Goal: Task Accomplishment & Management: Manage account settings

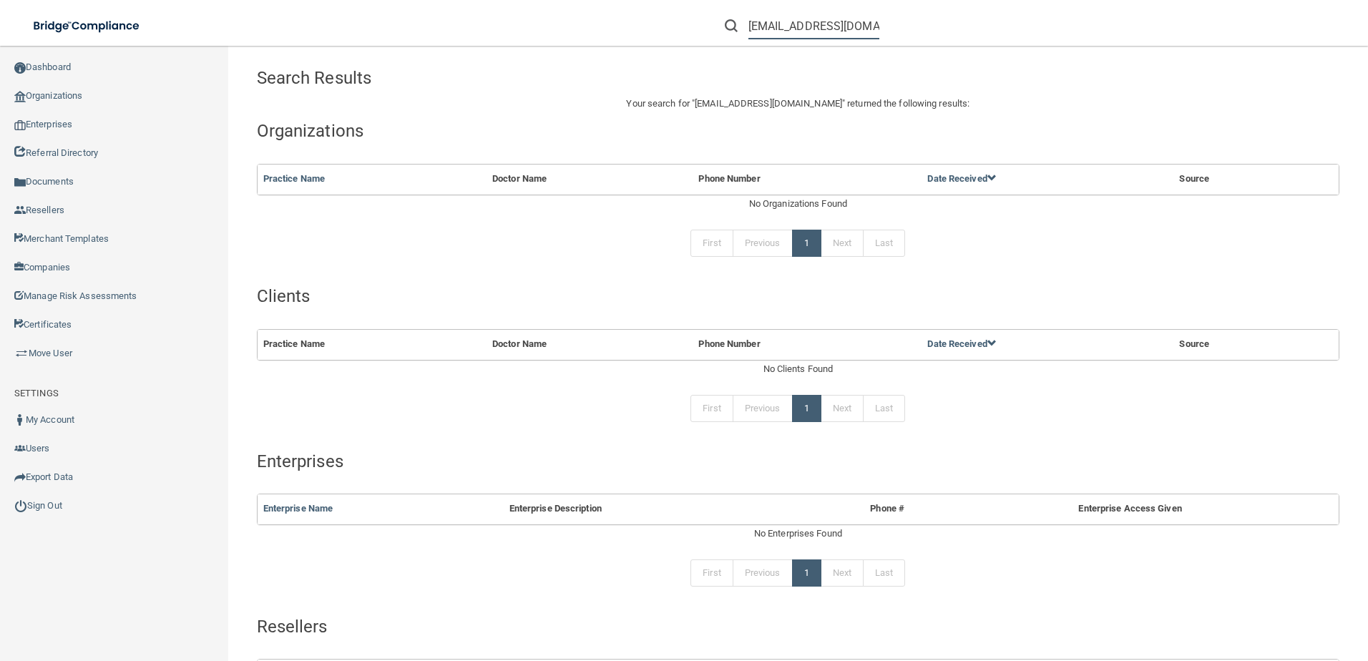
drag, startPoint x: 751, startPoint y: 25, endPoint x: 1141, endPoint y: 54, distance: 391.1
click at [1141, 54] on div "Toggle navigation willydmd@hotmail.com Manage My Enterprise Manage My Location …" at bounding box center [798, 353] width 1140 height 615
paste input "Cosmopolitan Orthodontics - Lakeville East"
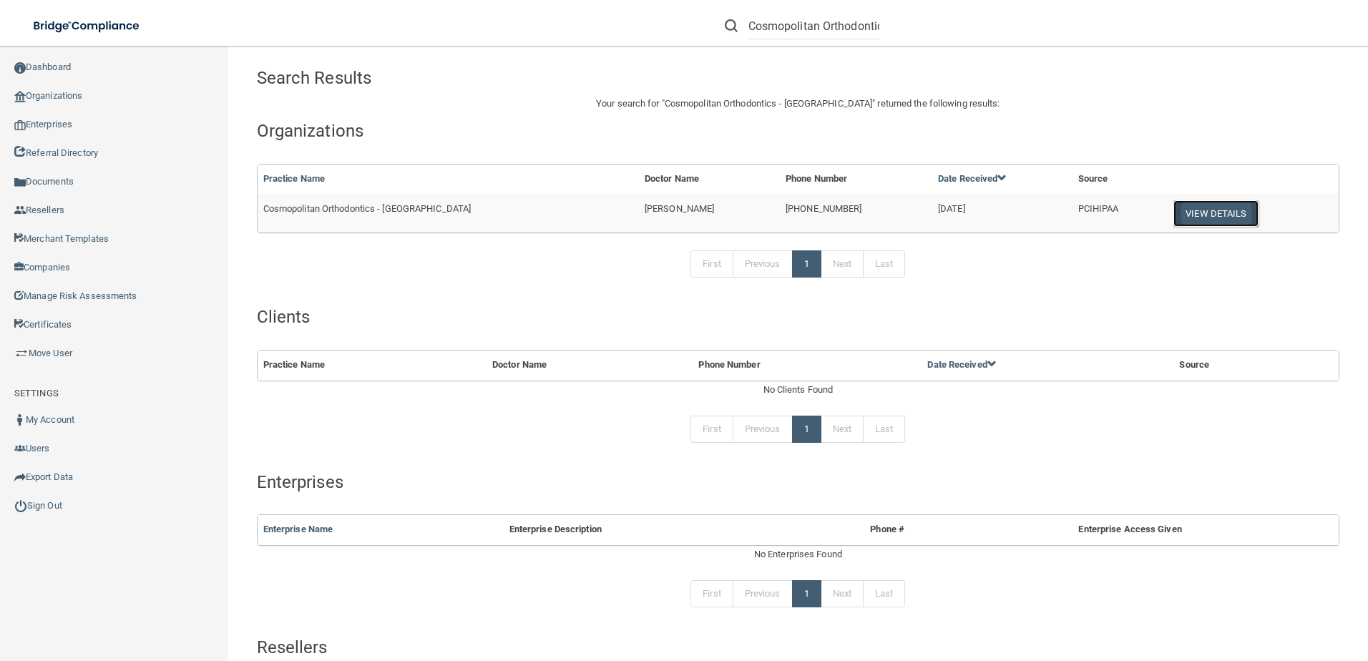
click at [1184, 217] on button "View Details" at bounding box center [1216, 213] width 84 height 26
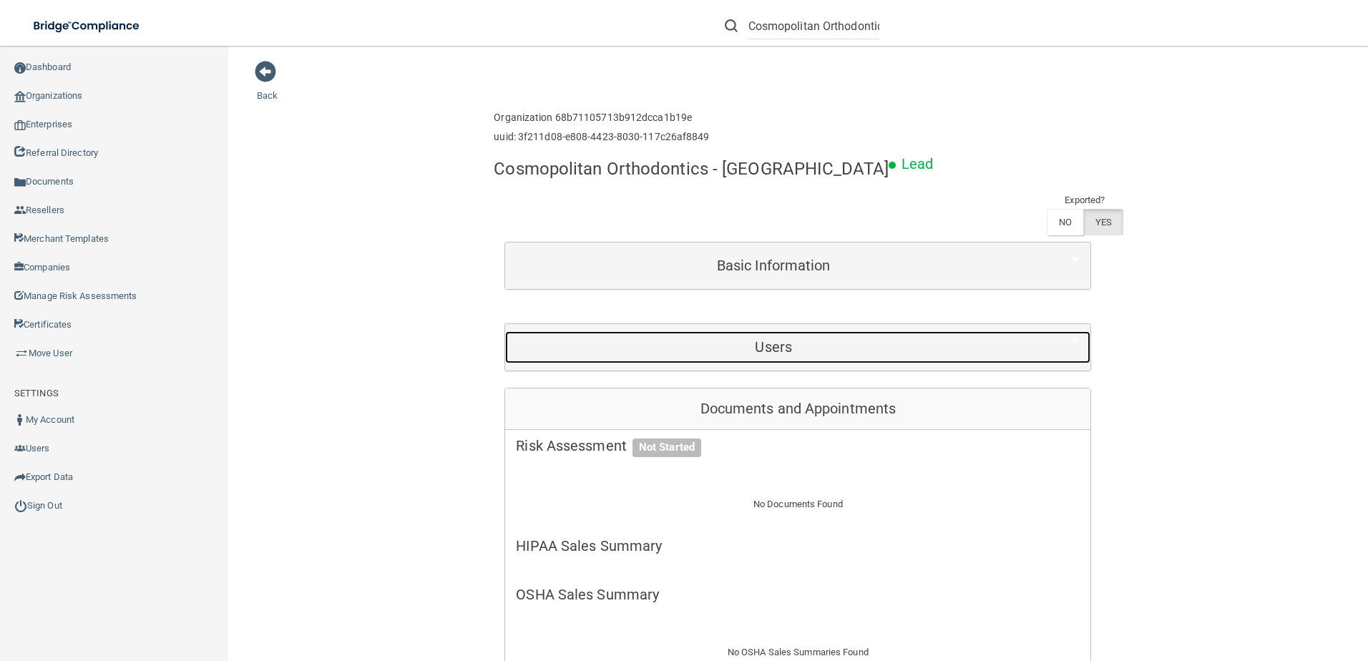
click at [769, 354] on h5 "Users" at bounding box center [773, 347] width 515 height 16
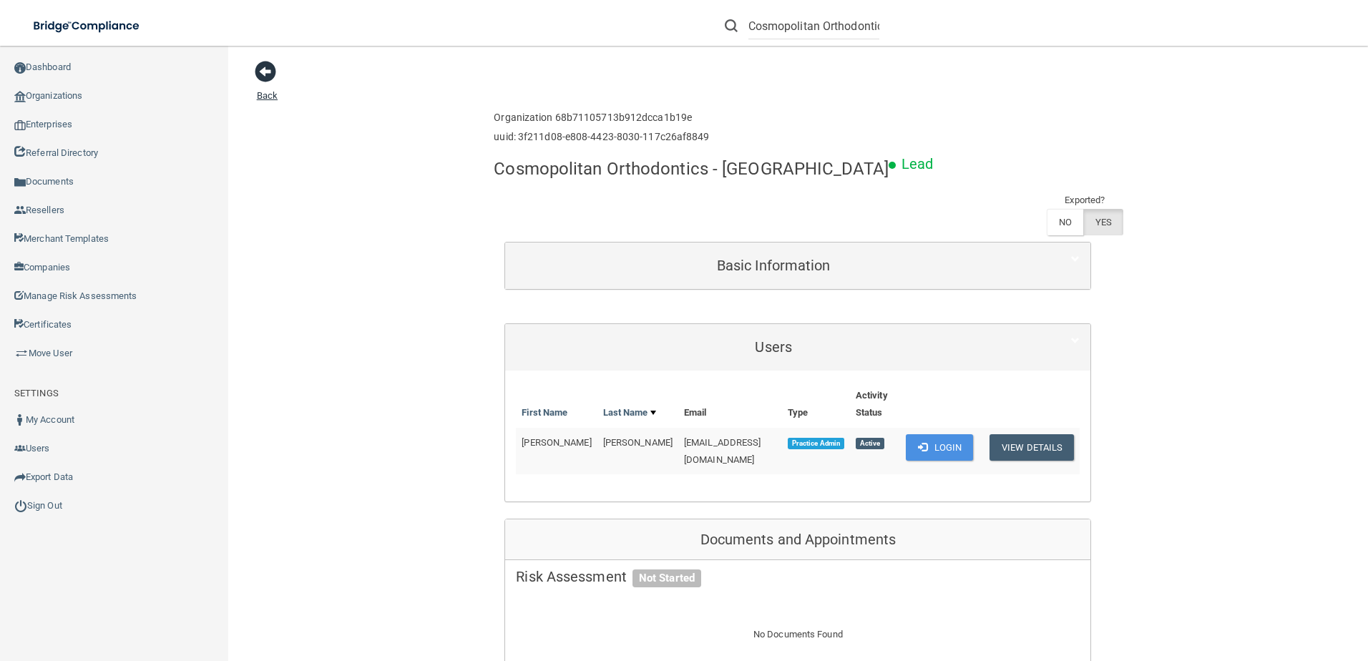
click at [267, 72] on span at bounding box center [265, 71] width 21 height 21
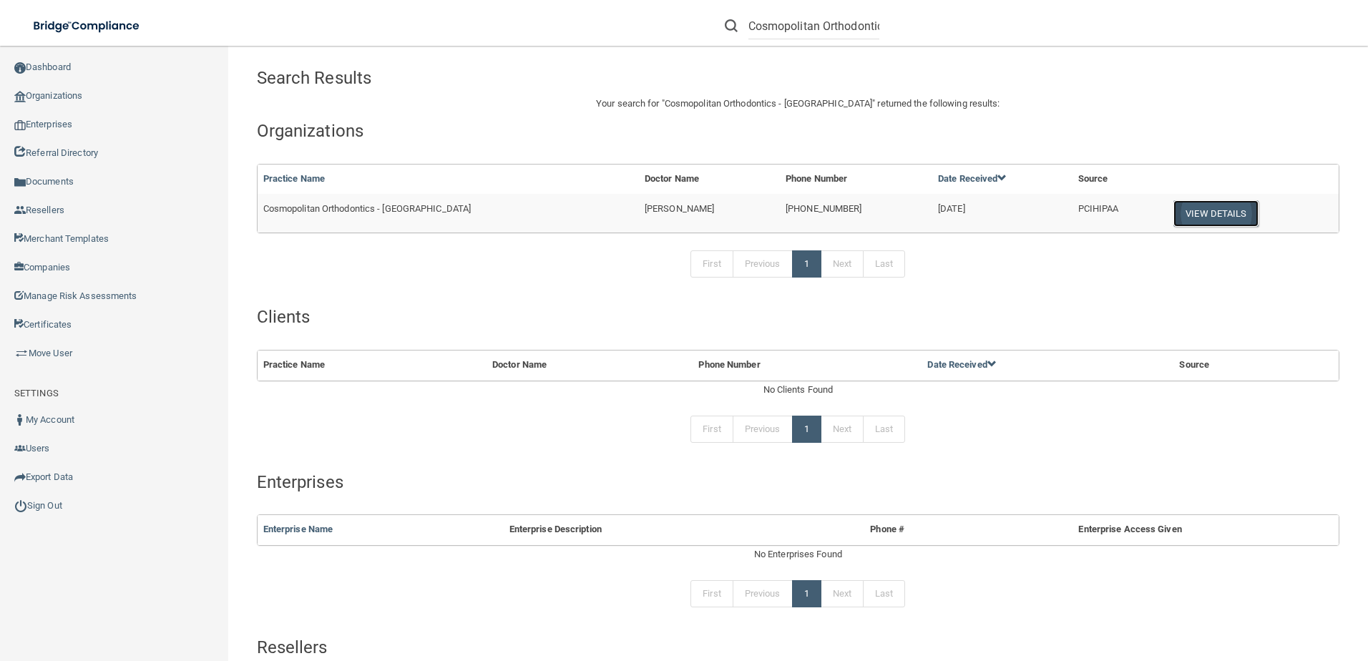
click at [1176, 208] on button "View Details" at bounding box center [1216, 213] width 84 height 26
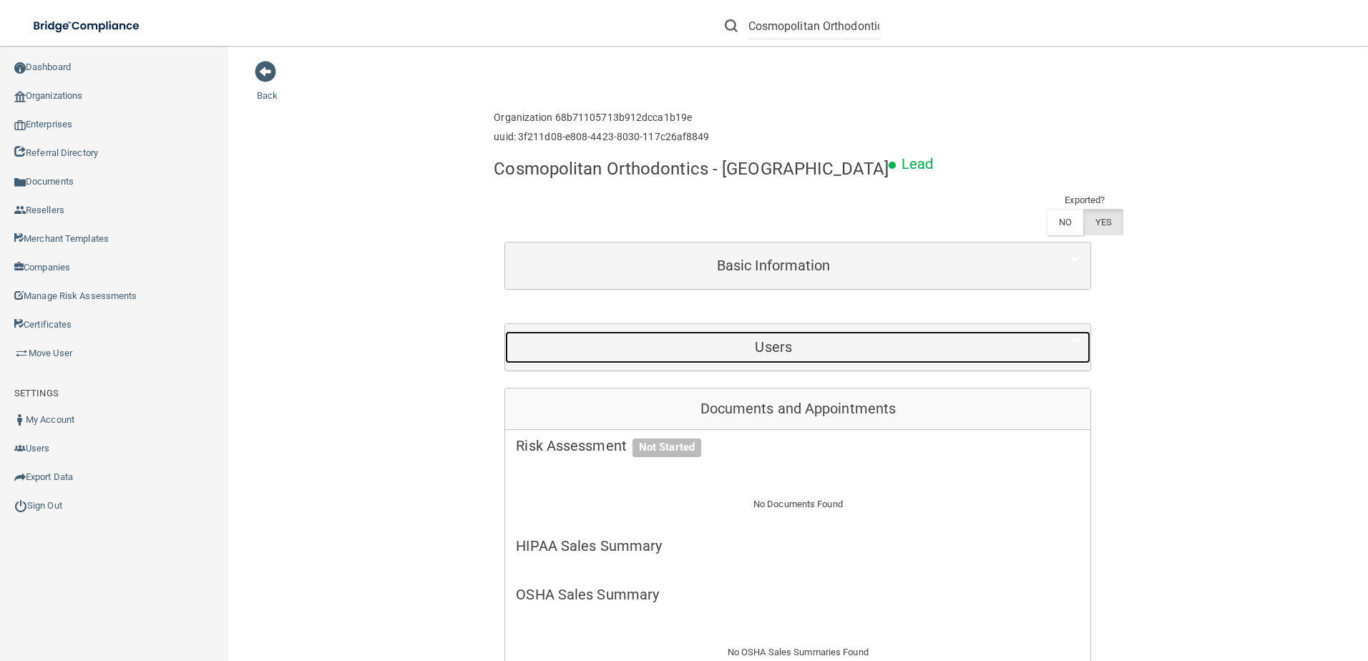
click at [864, 347] on h5 "Users" at bounding box center [773, 347] width 515 height 16
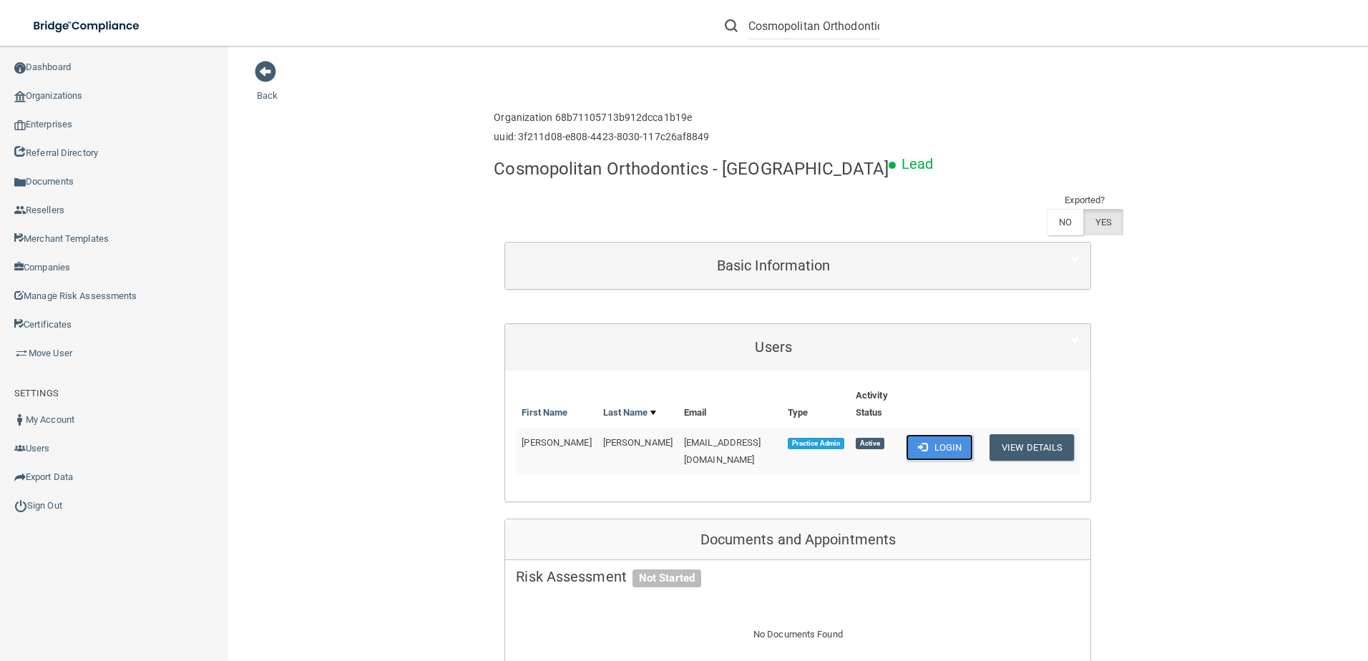
click at [943, 444] on button "Login" at bounding box center [940, 447] width 68 height 26
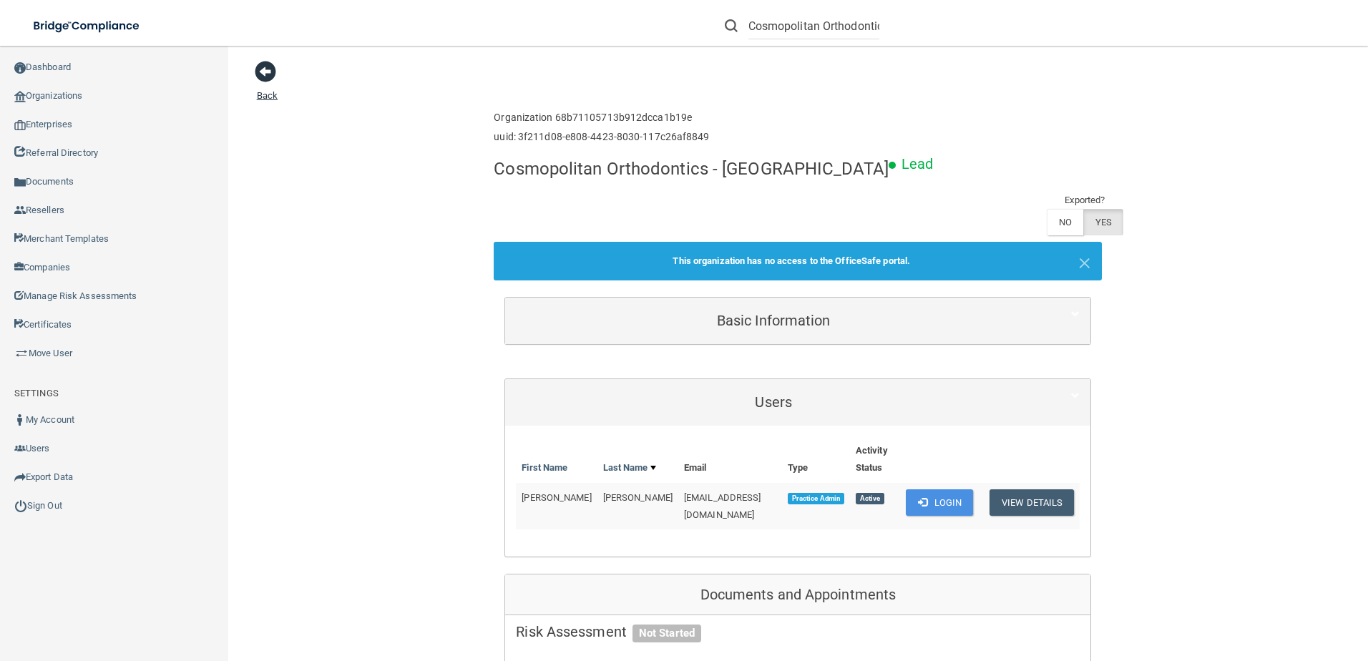
click at [263, 78] on span at bounding box center [265, 71] width 21 height 21
click at [817, 29] on input "Cosmopolitan Orthodontics - Lakeville East" at bounding box center [814, 26] width 131 height 26
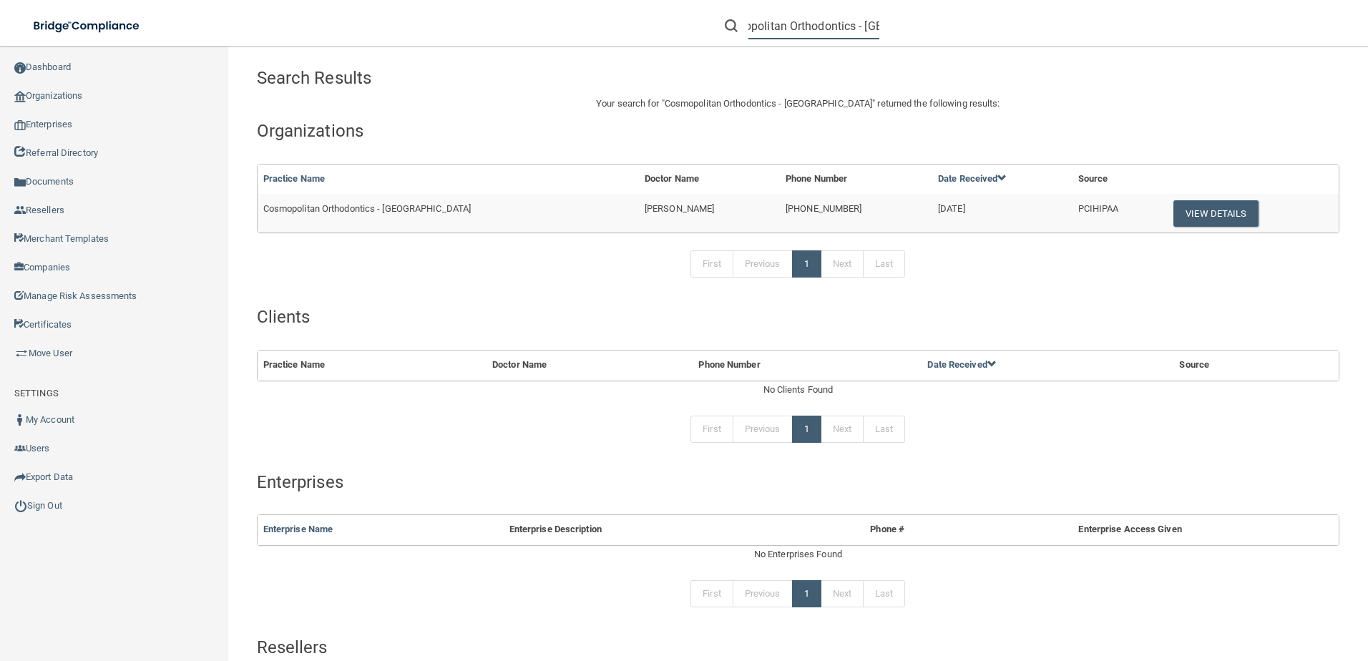
scroll to position [0, 62]
drag, startPoint x: 832, startPoint y: 26, endPoint x: 1254, endPoint y: 45, distance: 421.9
click at [1247, 39] on div "Cosmopolitan Orthodontics - Lakeville East Manage My Enterprise Manage My Locat…" at bounding box center [969, 26] width 798 height 52
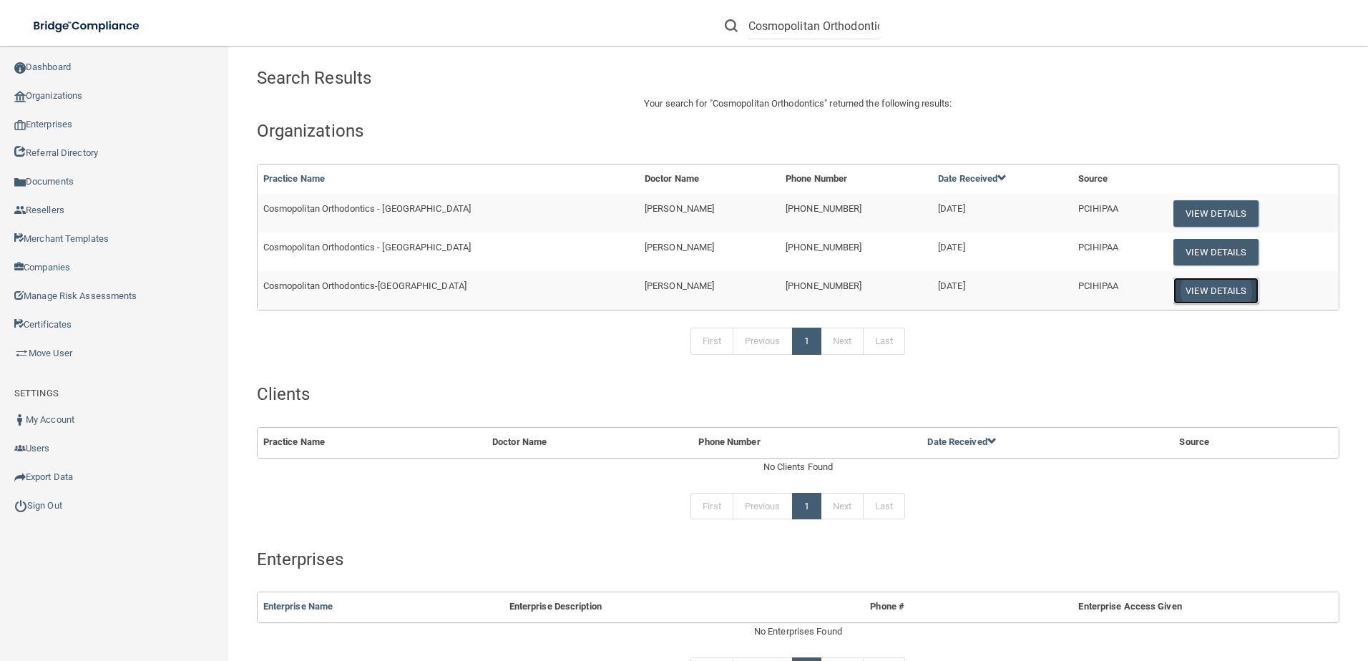
click at [1190, 290] on button "View Details" at bounding box center [1216, 291] width 84 height 26
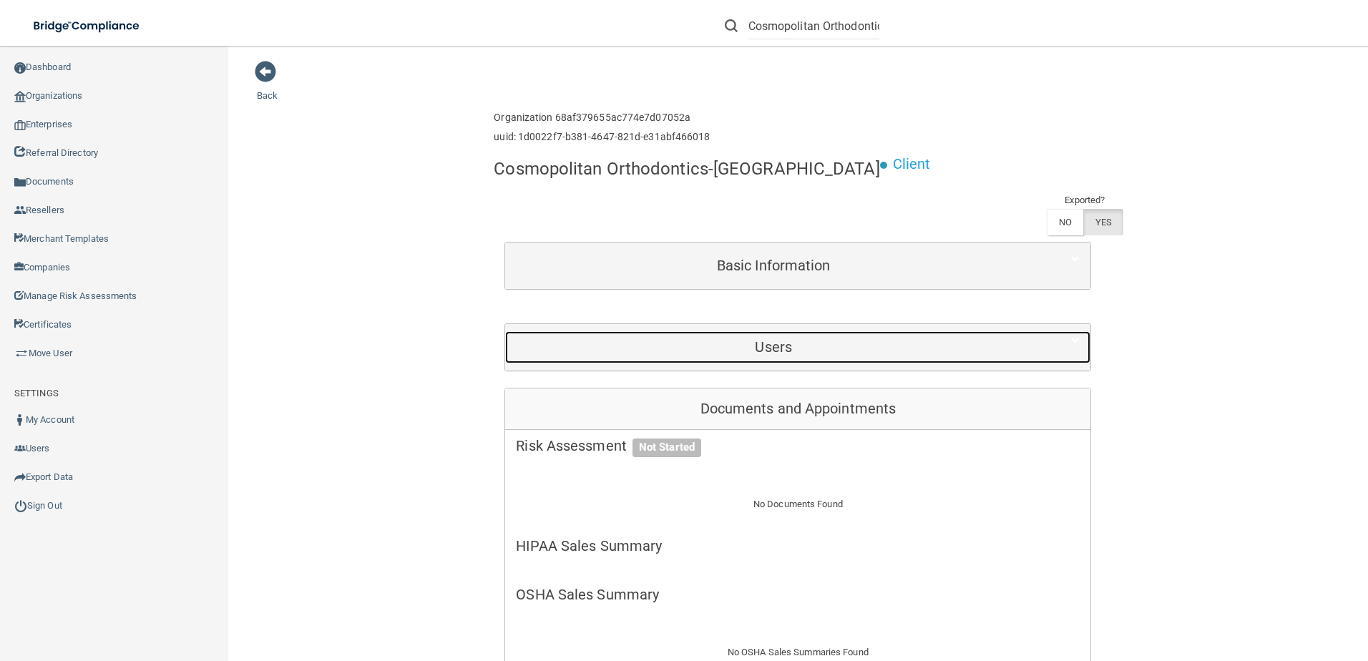
click at [623, 361] on div "Users" at bounding box center [773, 347] width 537 height 32
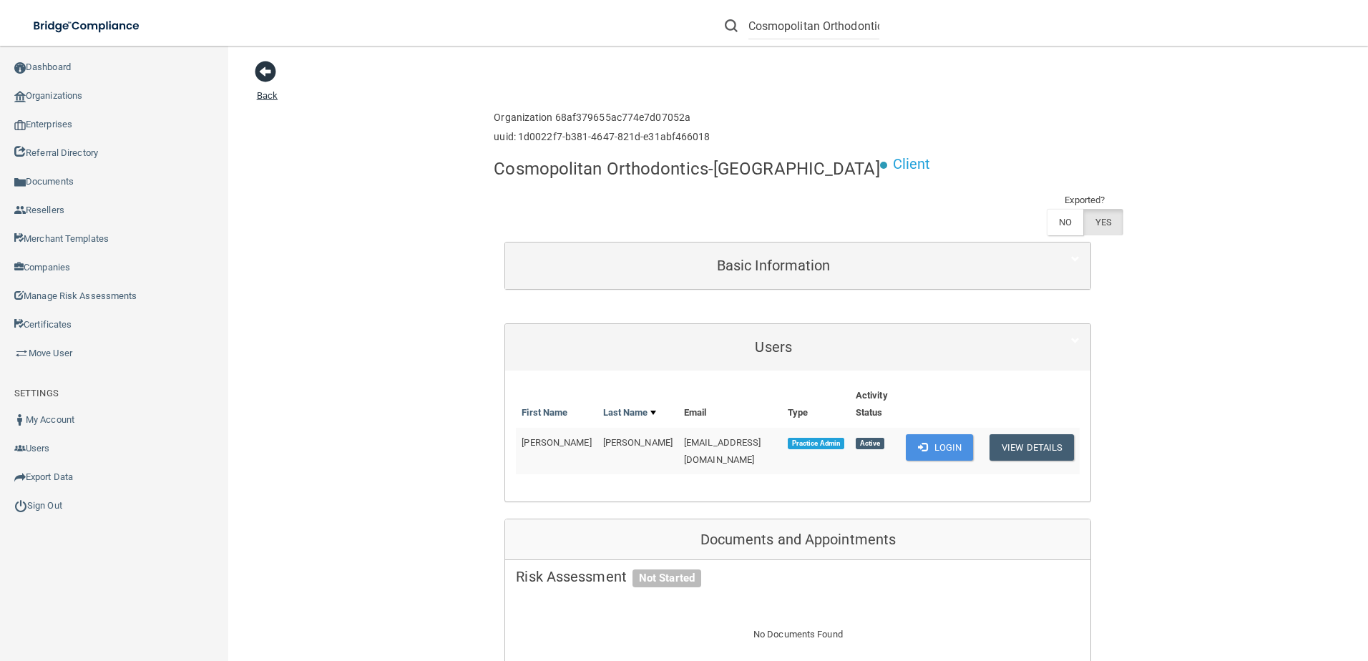
click at [258, 64] on span at bounding box center [265, 71] width 21 height 21
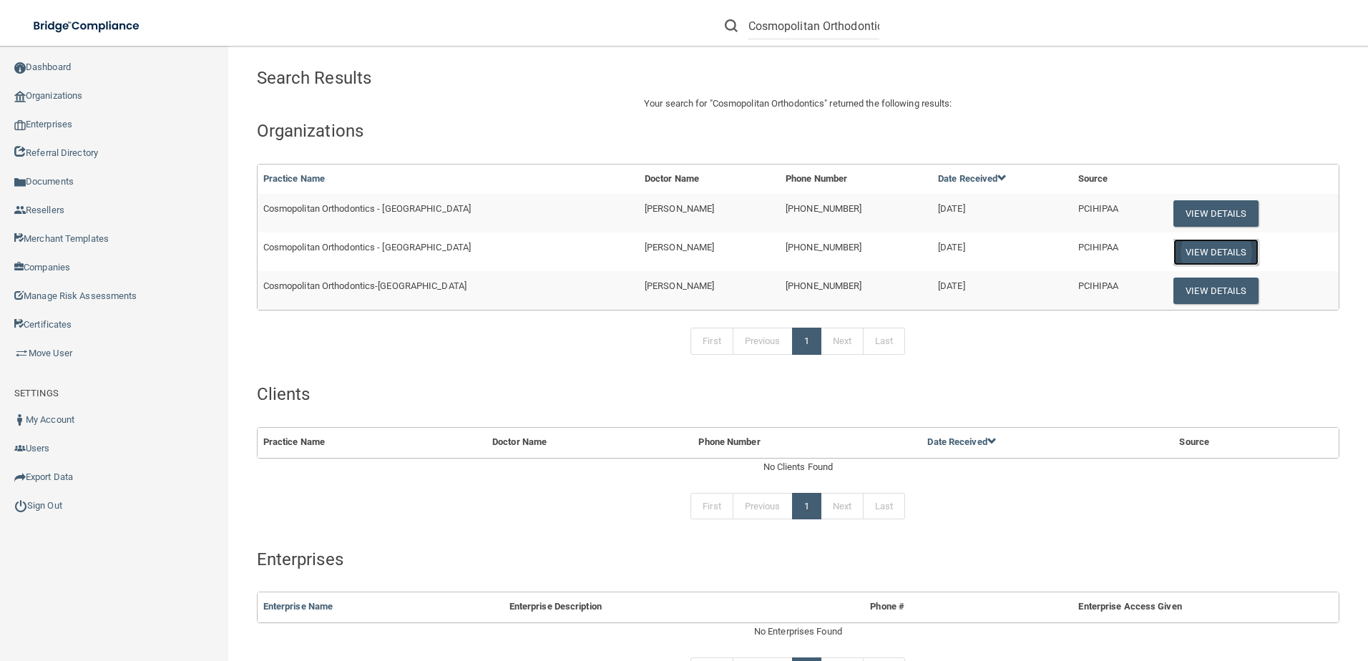
click at [1200, 256] on button "View Details" at bounding box center [1216, 252] width 84 height 26
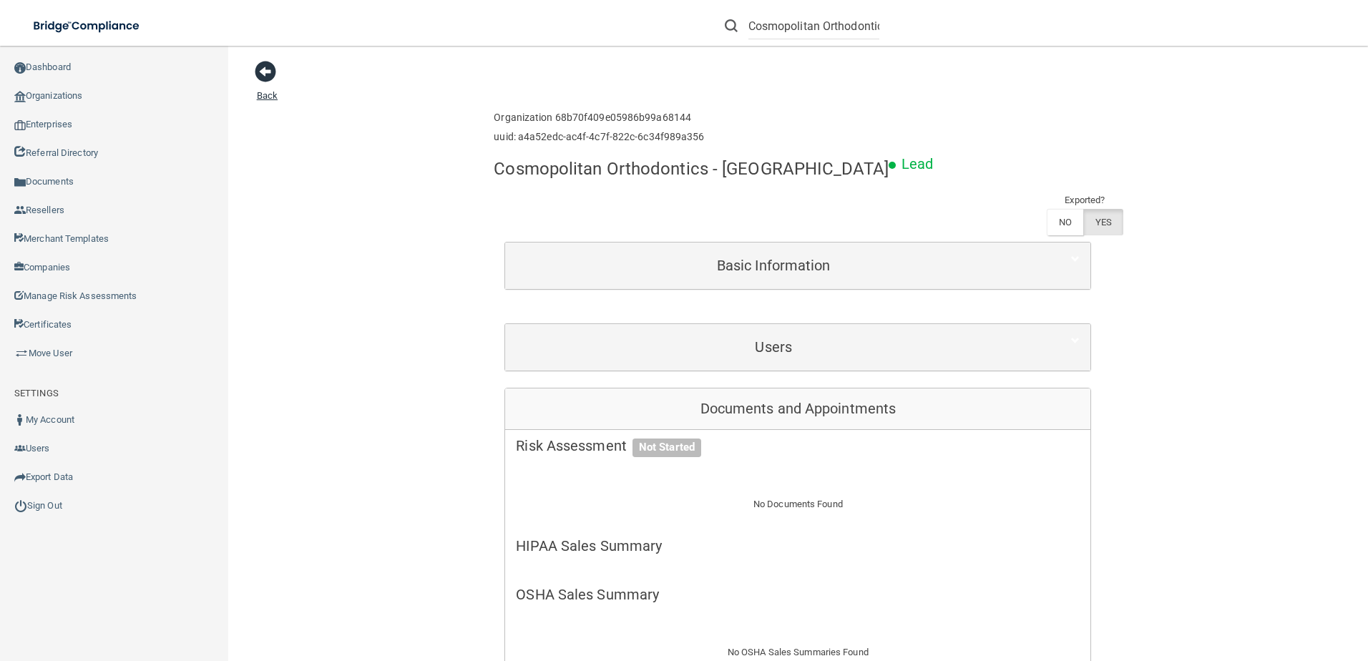
click at [265, 68] on span at bounding box center [265, 71] width 21 height 21
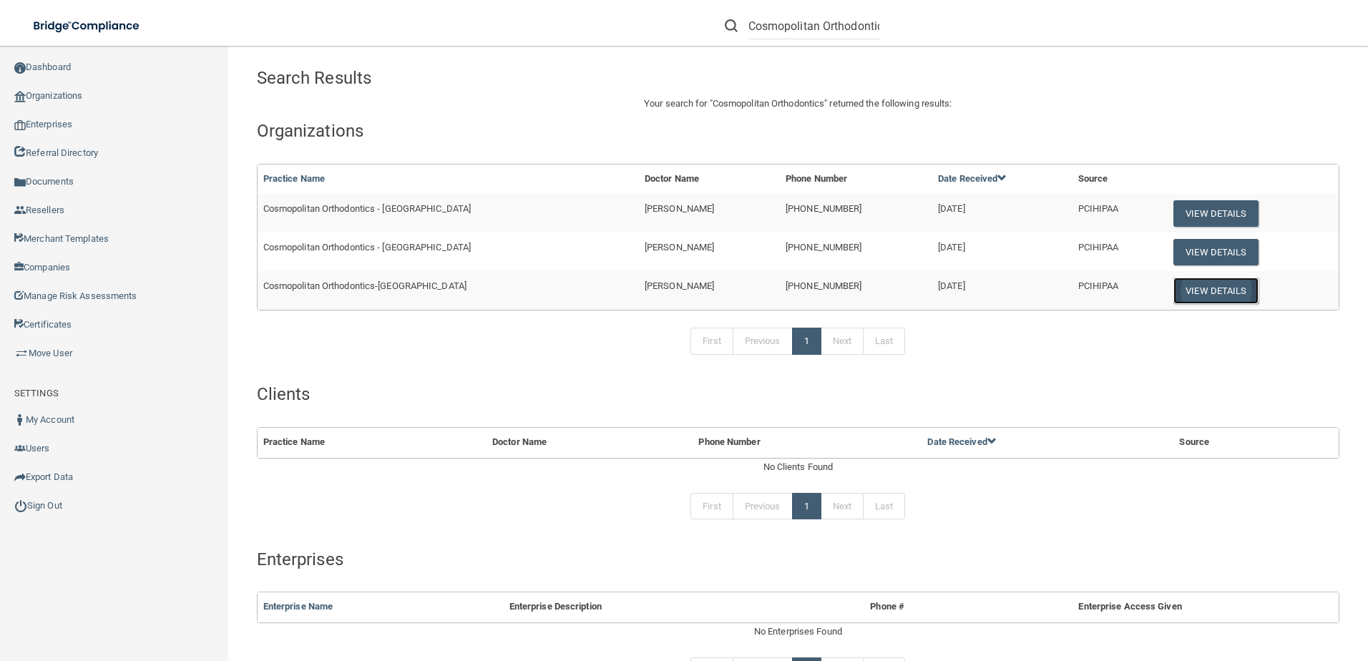
click at [1213, 289] on button "View Details" at bounding box center [1216, 291] width 84 height 26
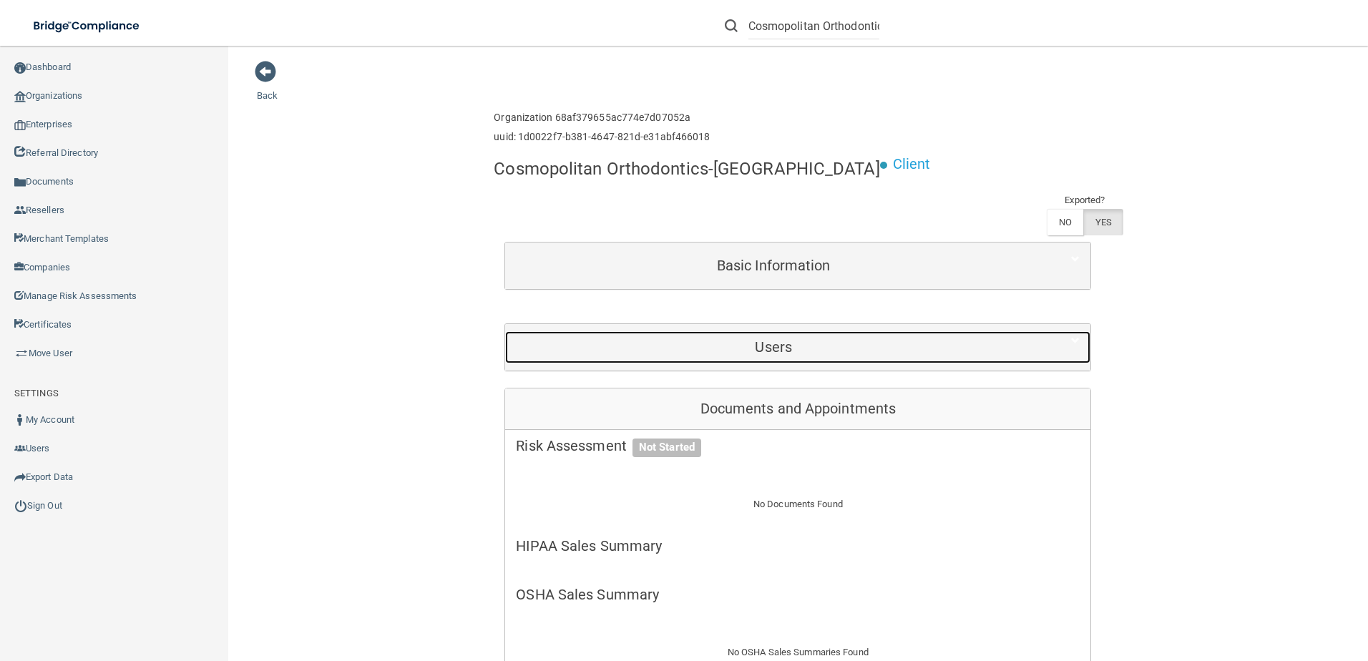
click at [750, 344] on h5 "Users" at bounding box center [773, 347] width 515 height 16
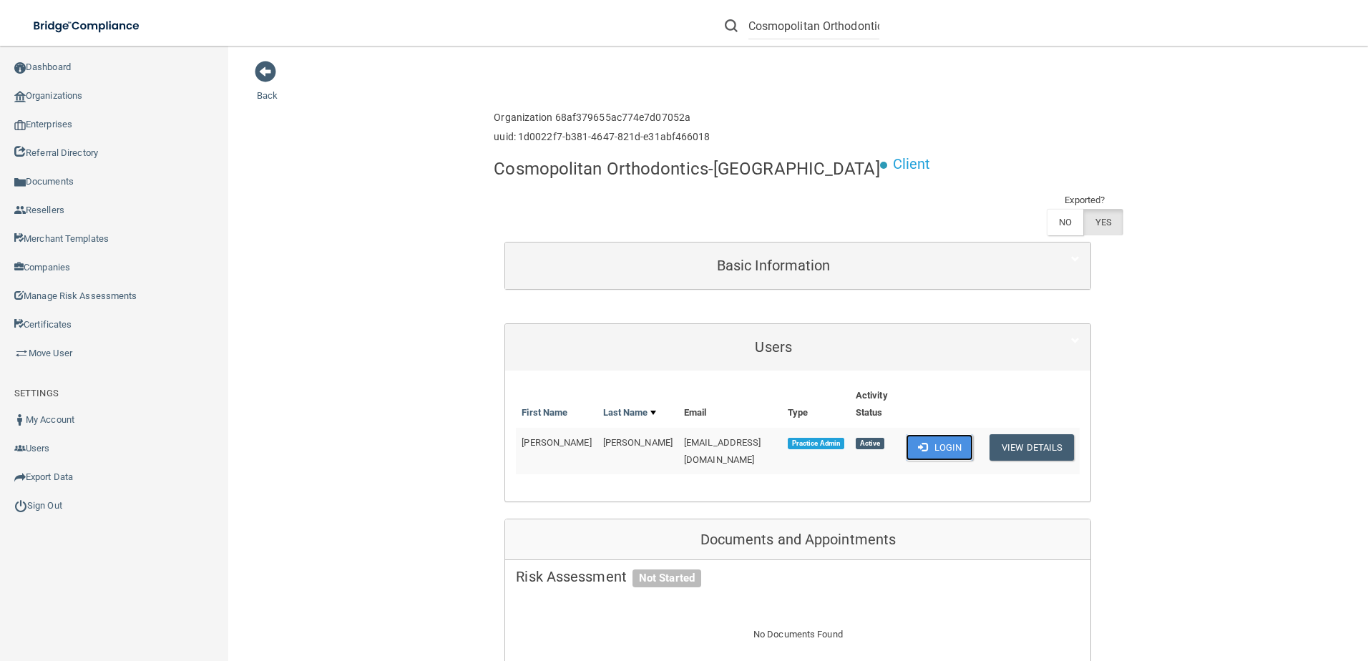
click at [933, 439] on button "Login" at bounding box center [940, 447] width 68 height 26
drag, startPoint x: 751, startPoint y: 25, endPoint x: 1315, endPoint y: 35, distance: 563.3
click at [1315, 35] on div "Cosmopolitan Orthodontics Manage My Enterprise Manage My Location" at bounding box center [969, 26] width 798 height 52
type input "]"
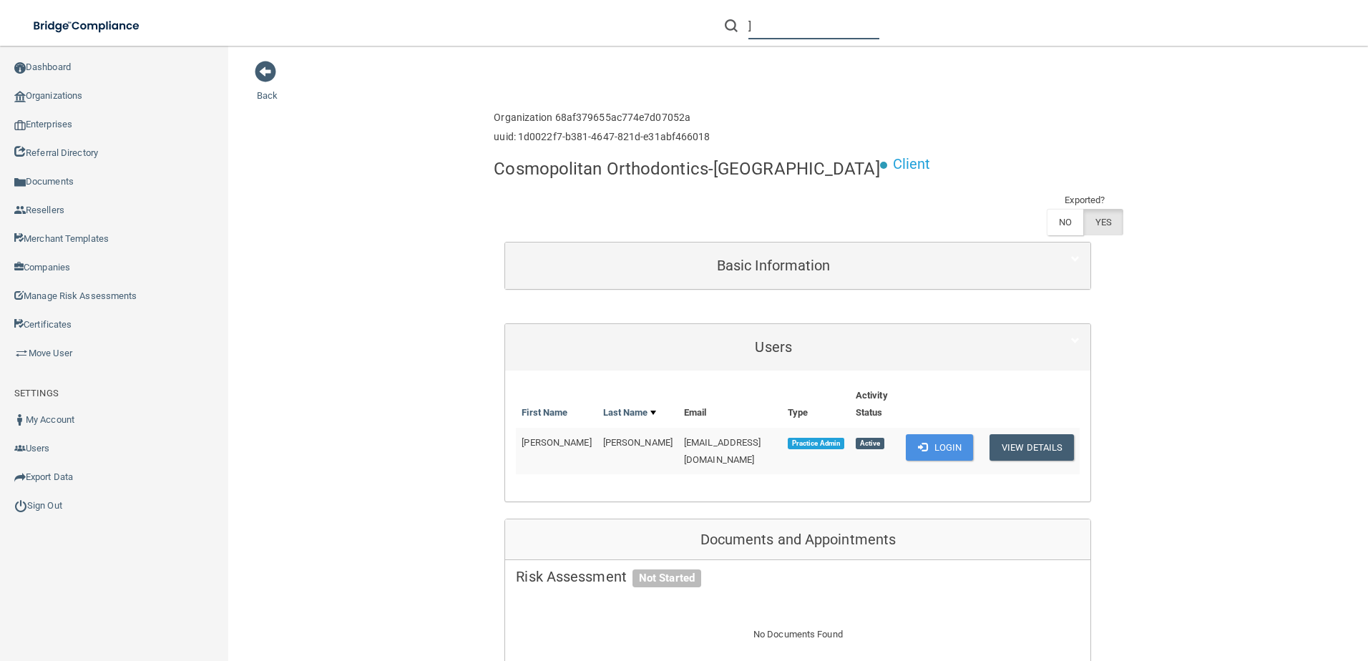
scroll to position [0, 0]
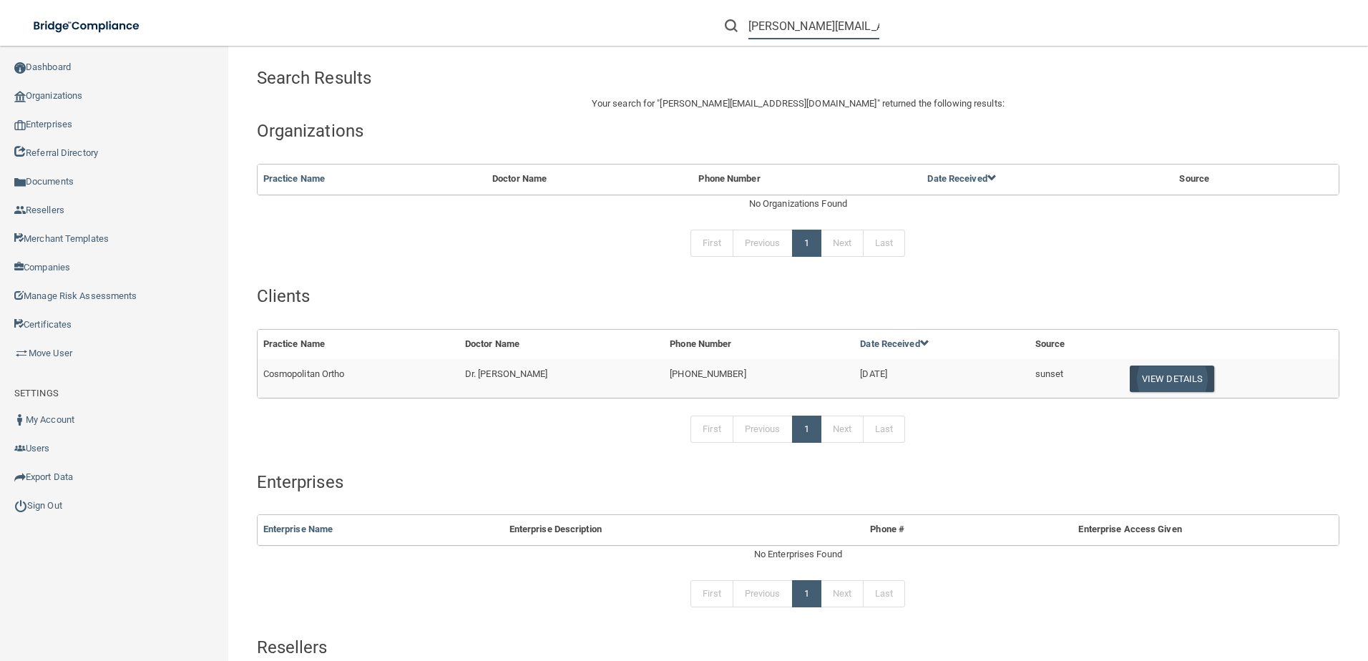
type input "holly@cosmoortho.com"
click at [1182, 379] on button "View Details" at bounding box center [1172, 379] width 84 height 26
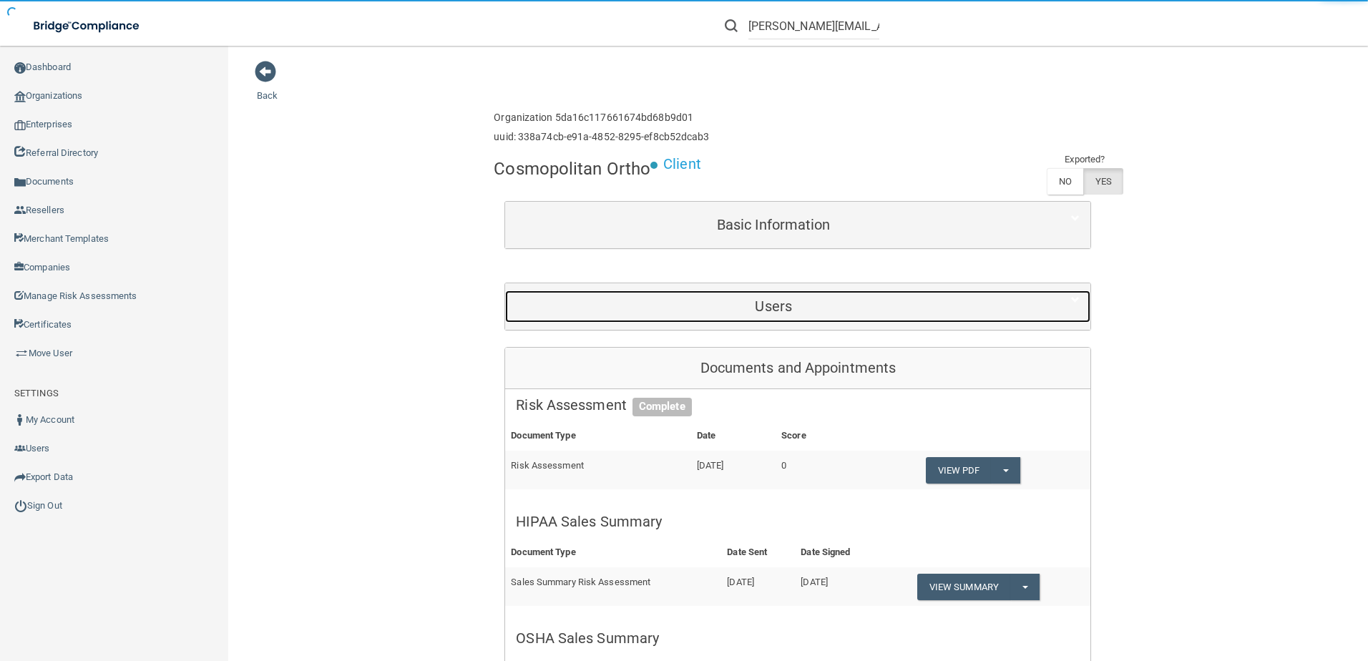
click at [782, 318] on div "Users" at bounding box center [773, 307] width 537 height 32
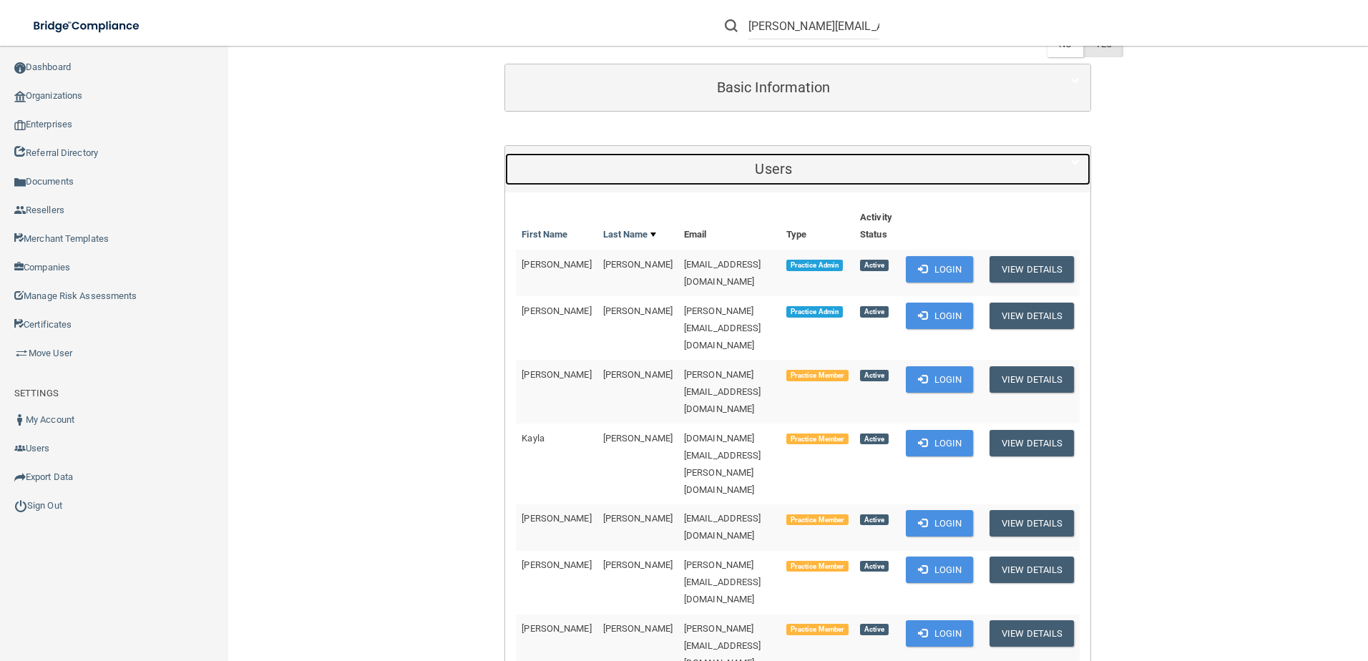
scroll to position [143, 0]
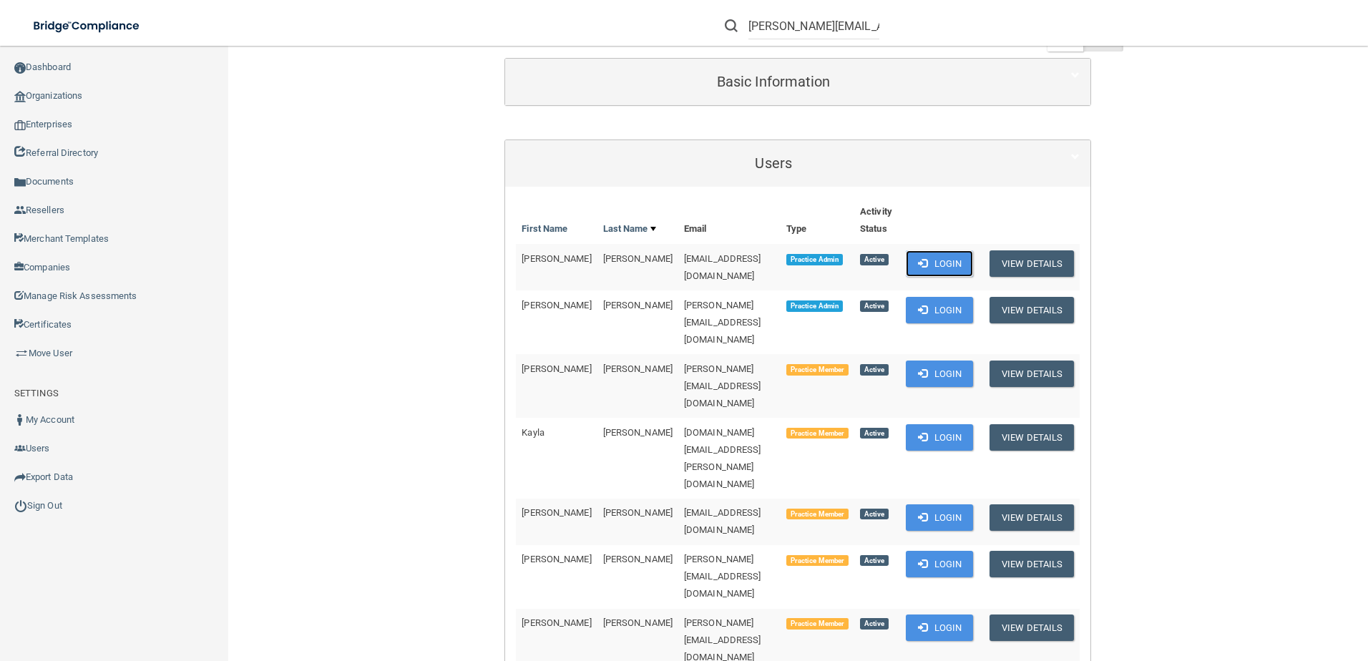
click at [928, 255] on button "Login" at bounding box center [940, 263] width 68 height 26
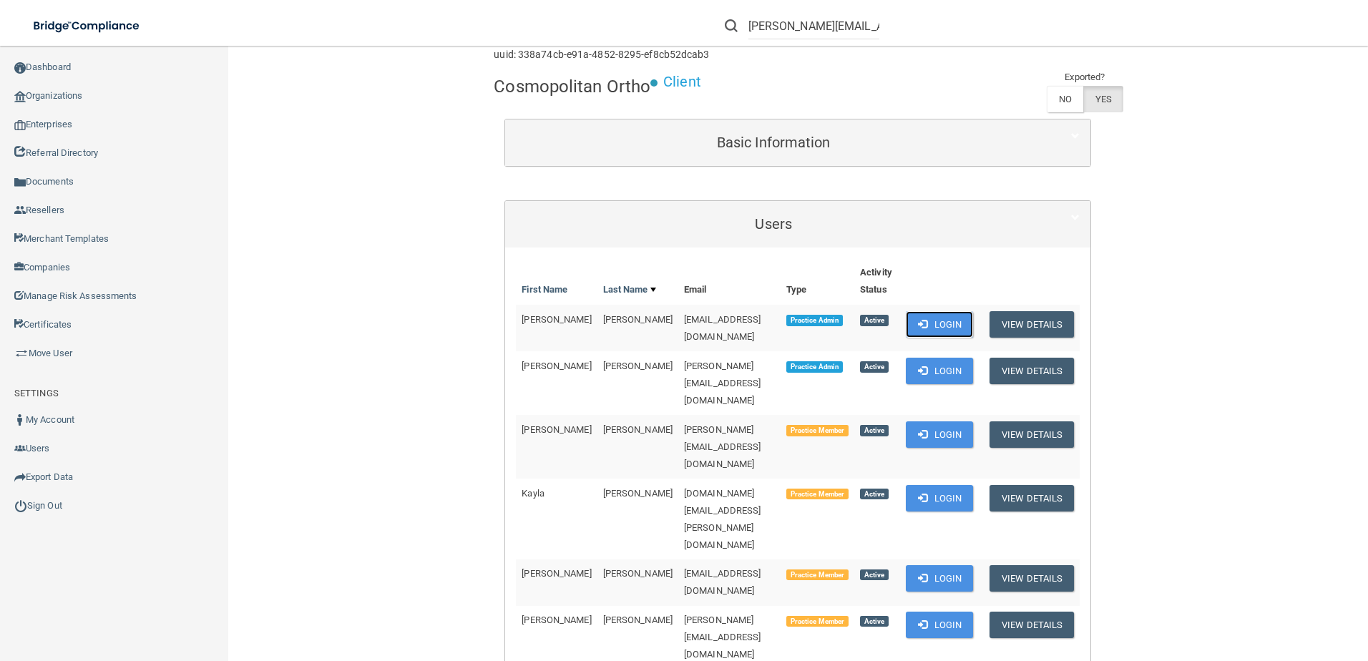
scroll to position [0, 0]
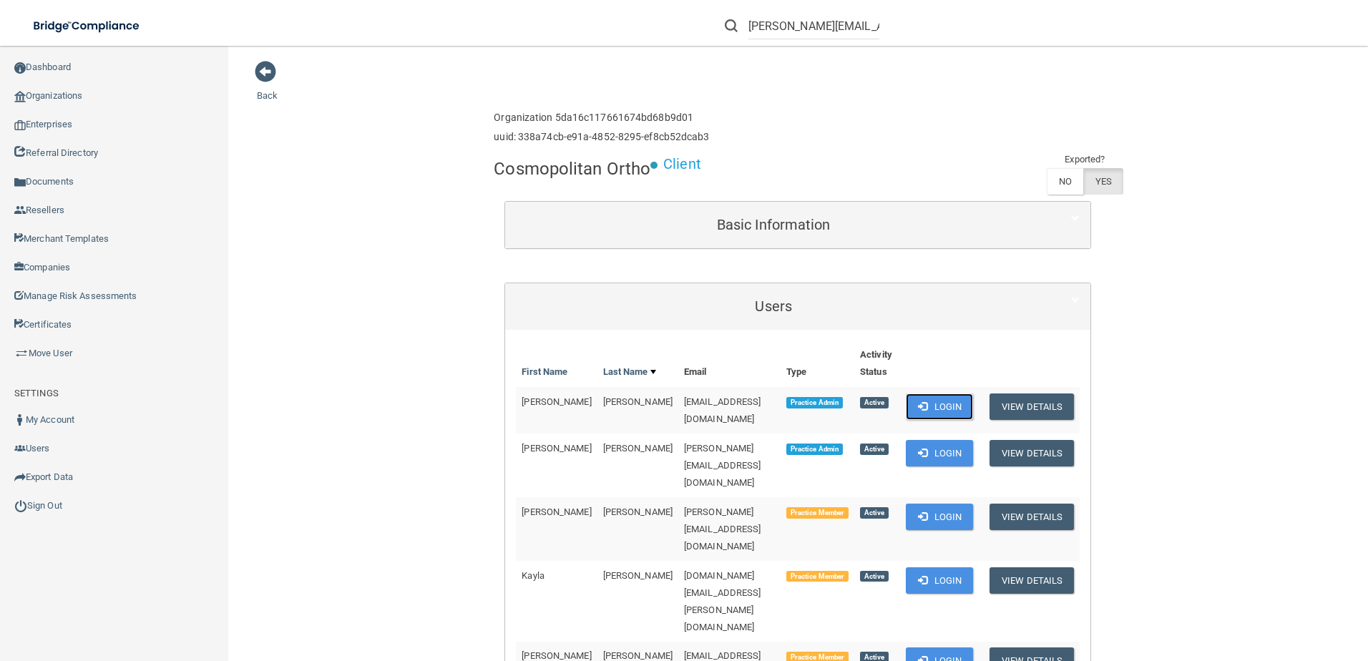
click at [939, 406] on button "Login" at bounding box center [940, 407] width 68 height 26
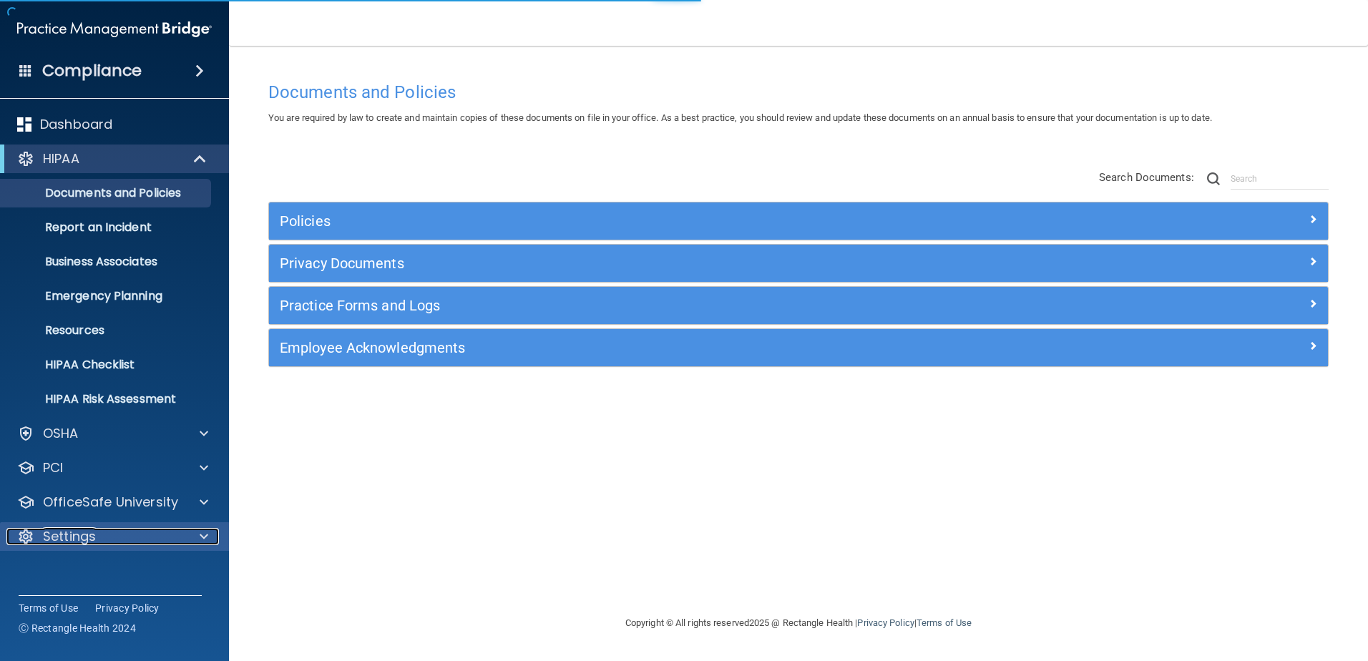
click at [53, 534] on p "Settings" at bounding box center [69, 536] width 53 height 17
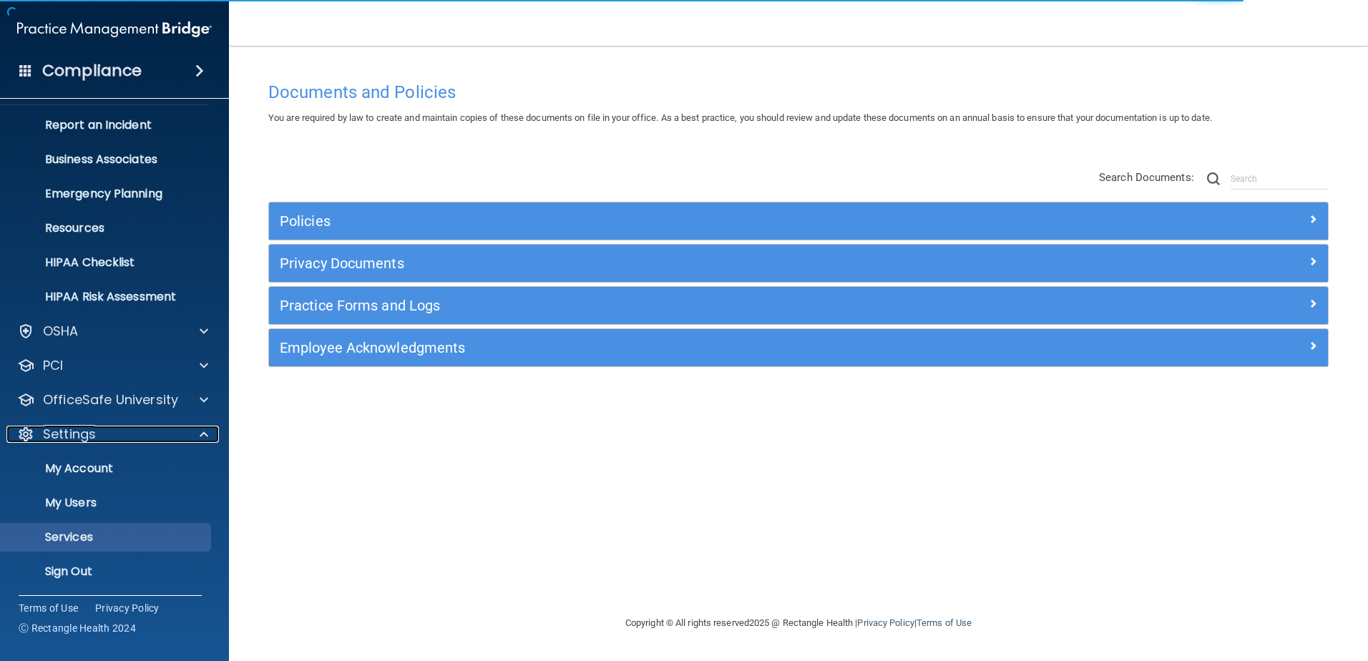
scroll to position [104, 0]
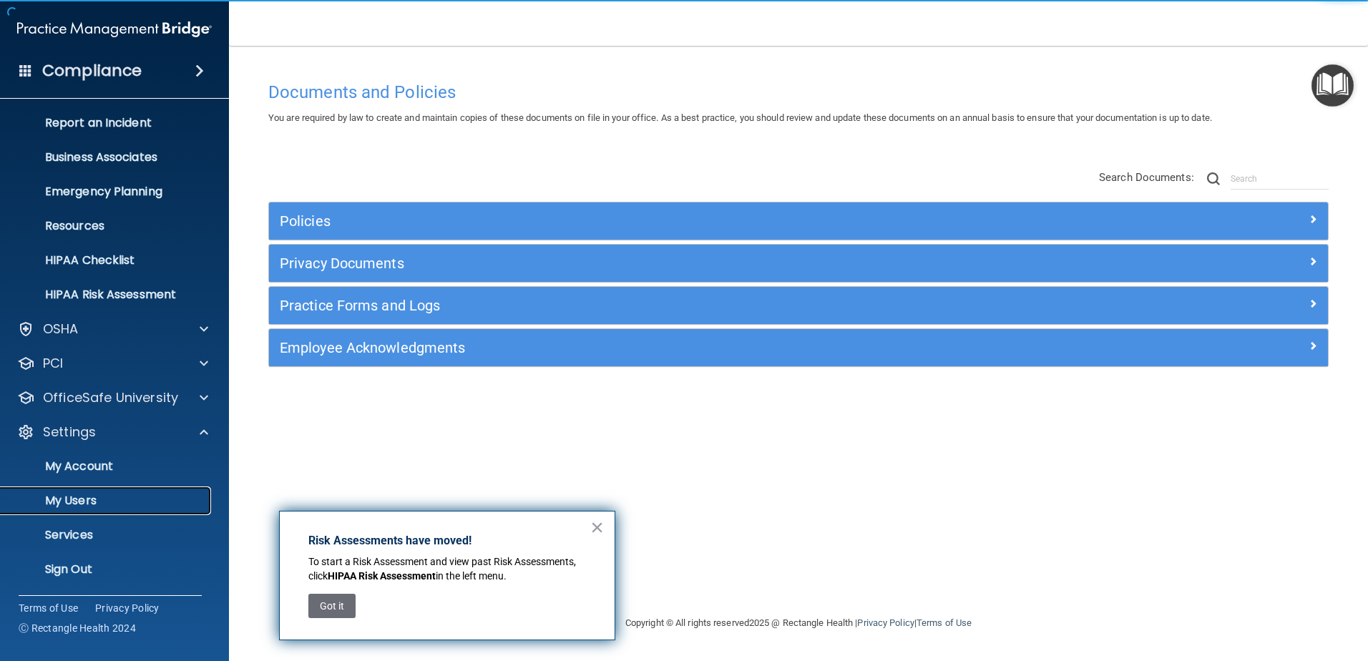
click at [98, 502] on p "My Users" at bounding box center [106, 501] width 195 height 14
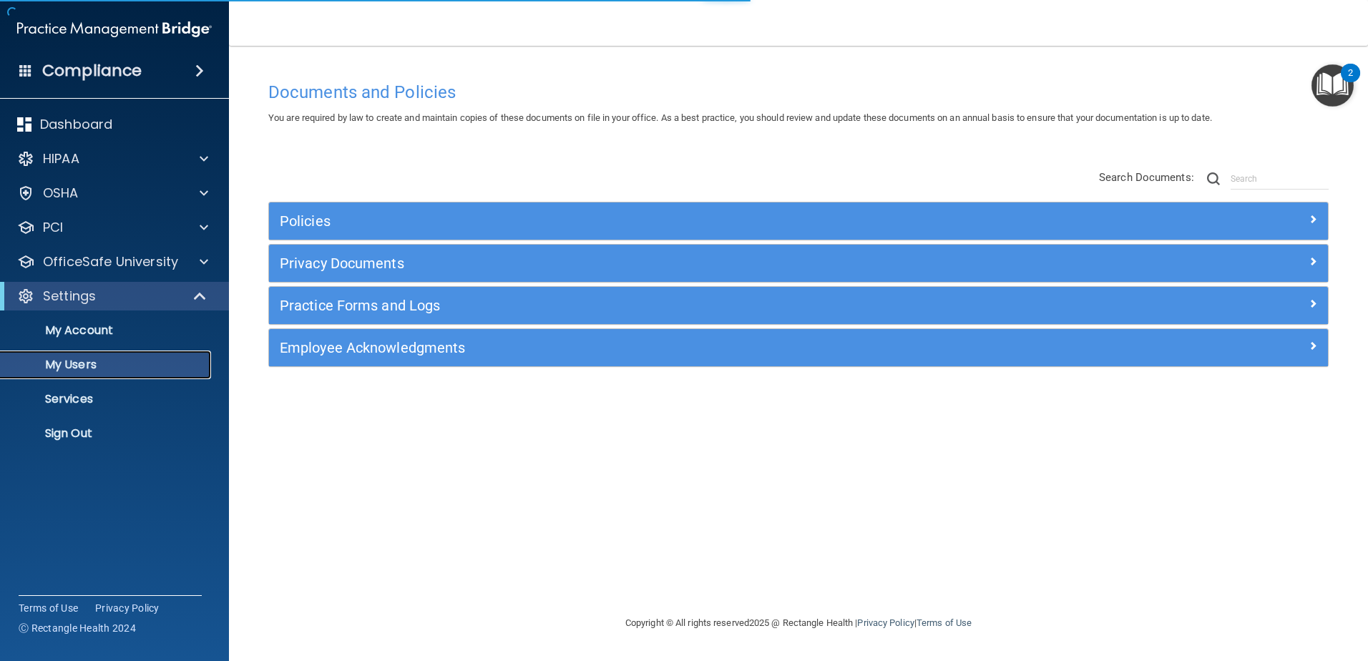
select select "20"
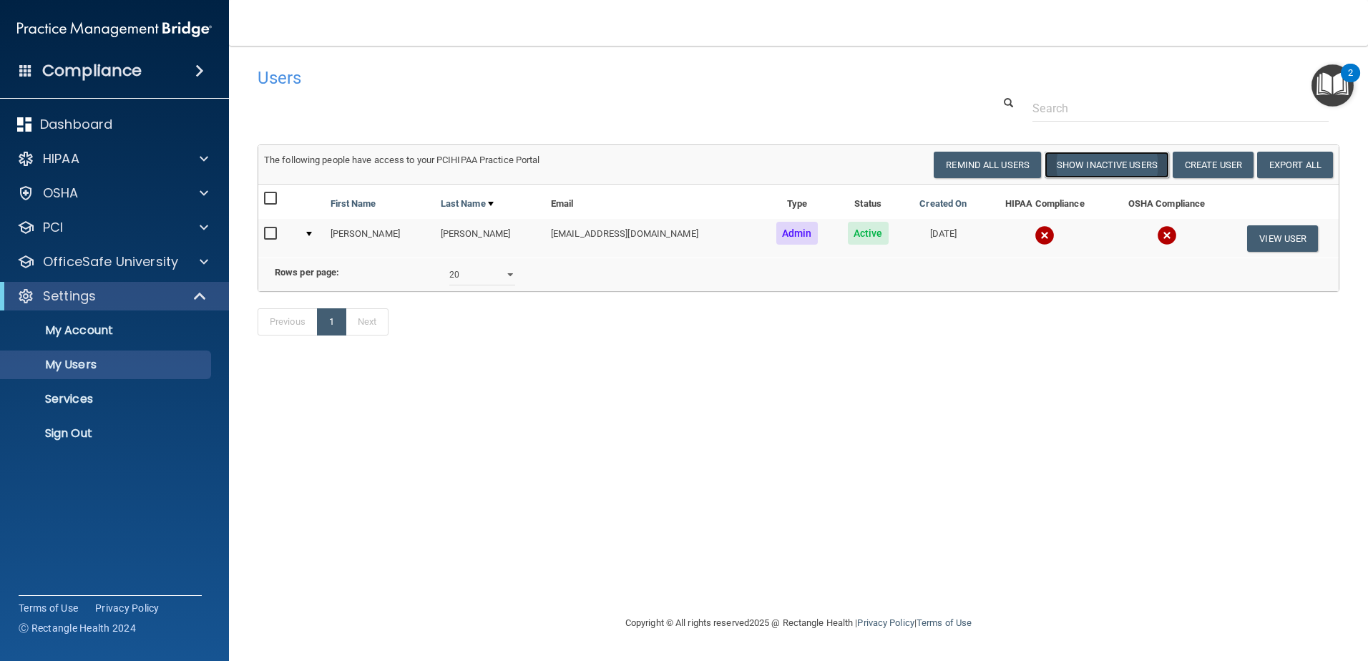
click at [1099, 167] on button "Show Inactive Users" at bounding box center [1107, 165] width 125 height 26
select select "20"
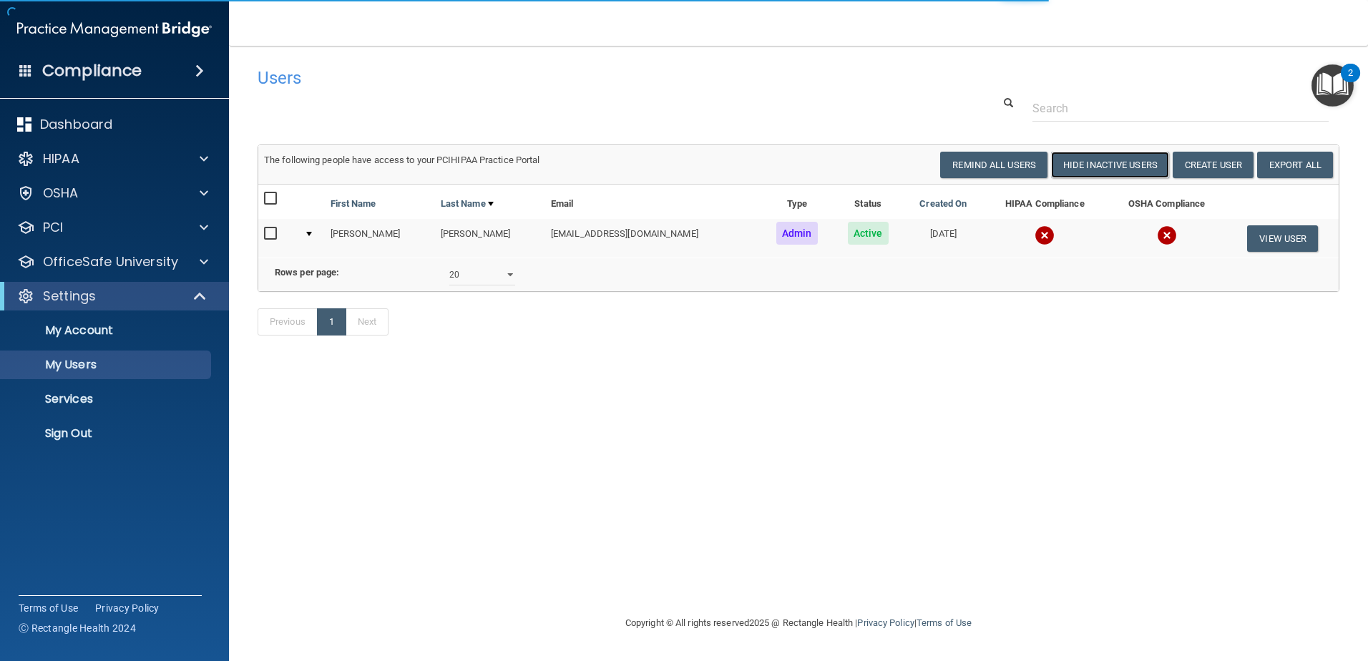
click at [1099, 167] on button "Hide Inactive Users" at bounding box center [1110, 165] width 118 height 26
select select "20"
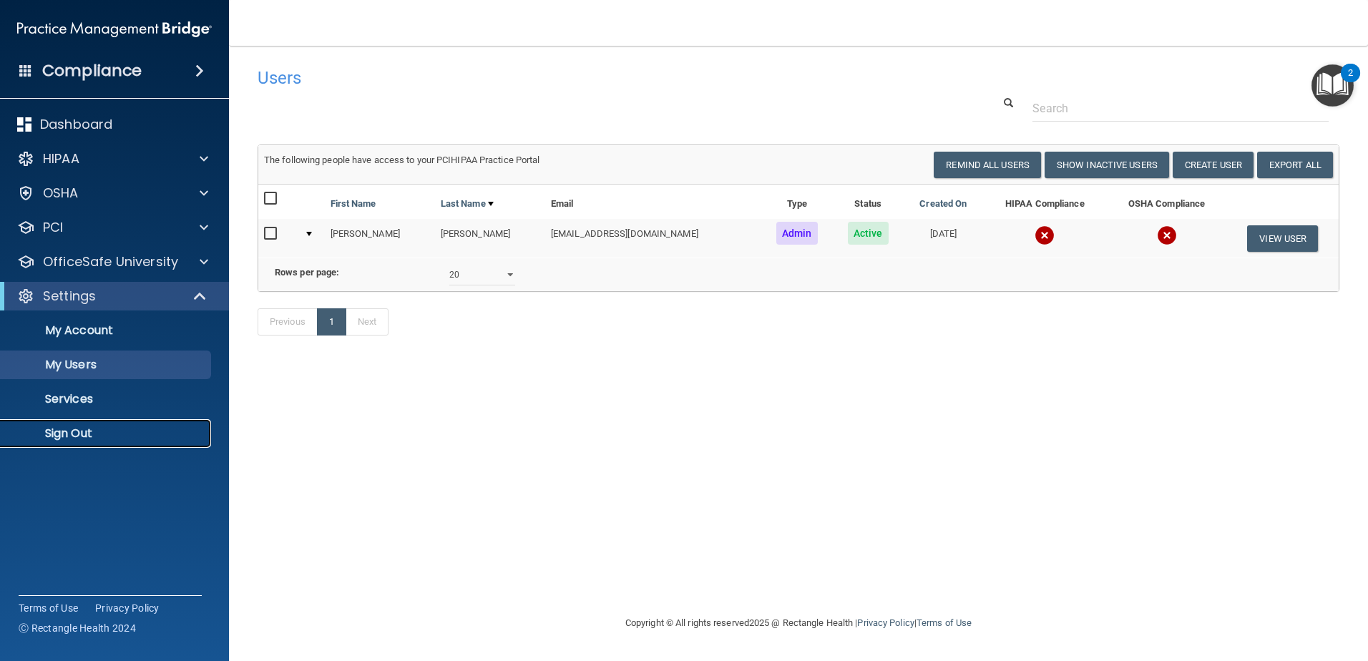
click at [133, 439] on p "Sign Out" at bounding box center [106, 434] width 195 height 14
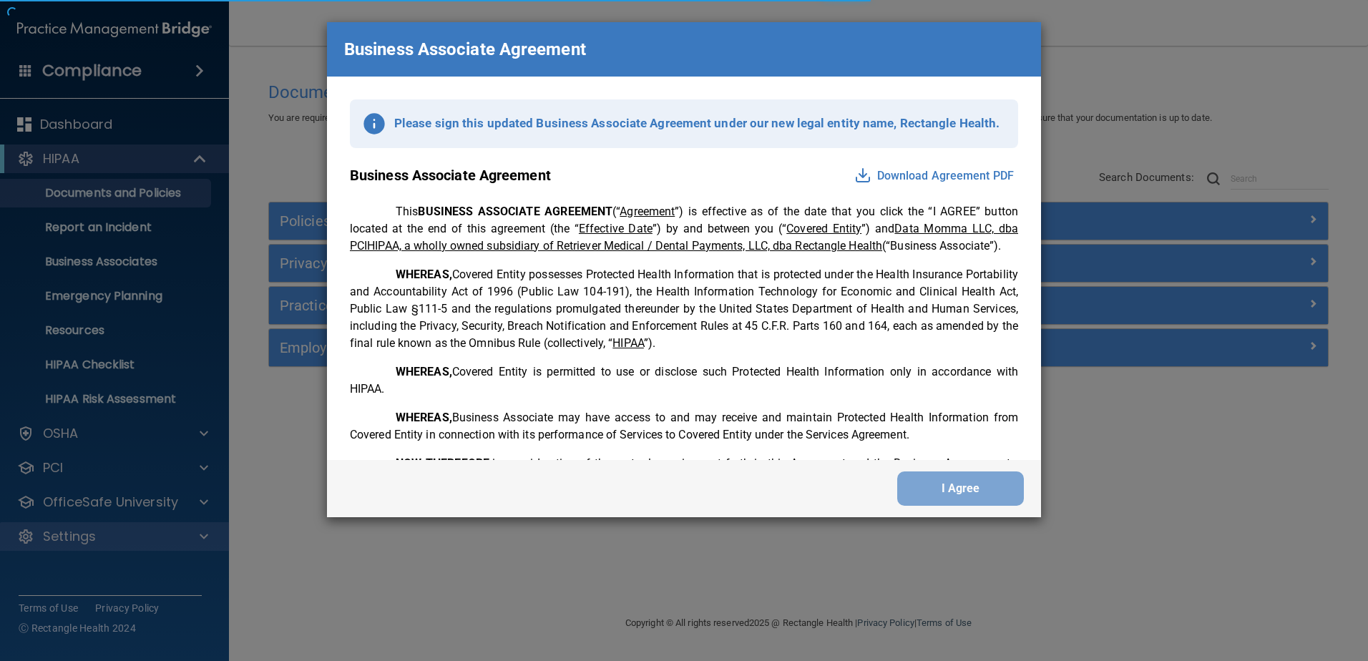
click at [42, 539] on div "Business Associate Agreement Please sign this updated Business Associate Agreem…" at bounding box center [684, 330] width 1368 height 661
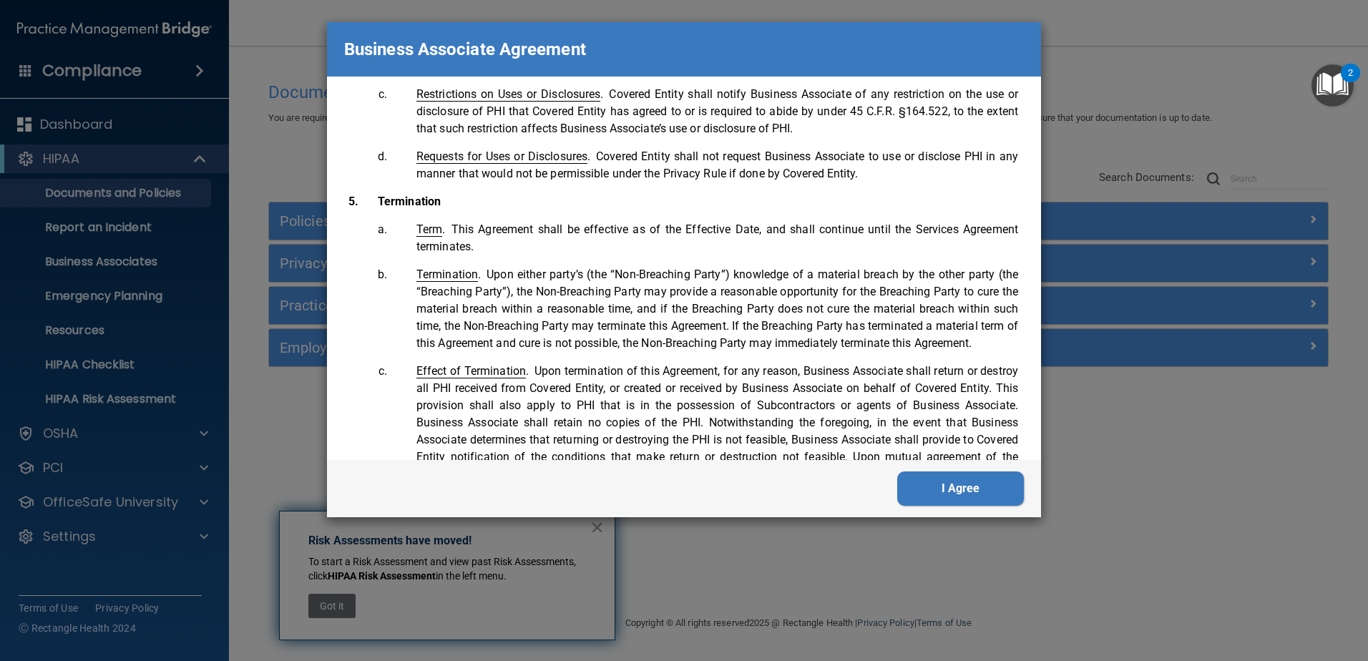
scroll to position [2918, 0]
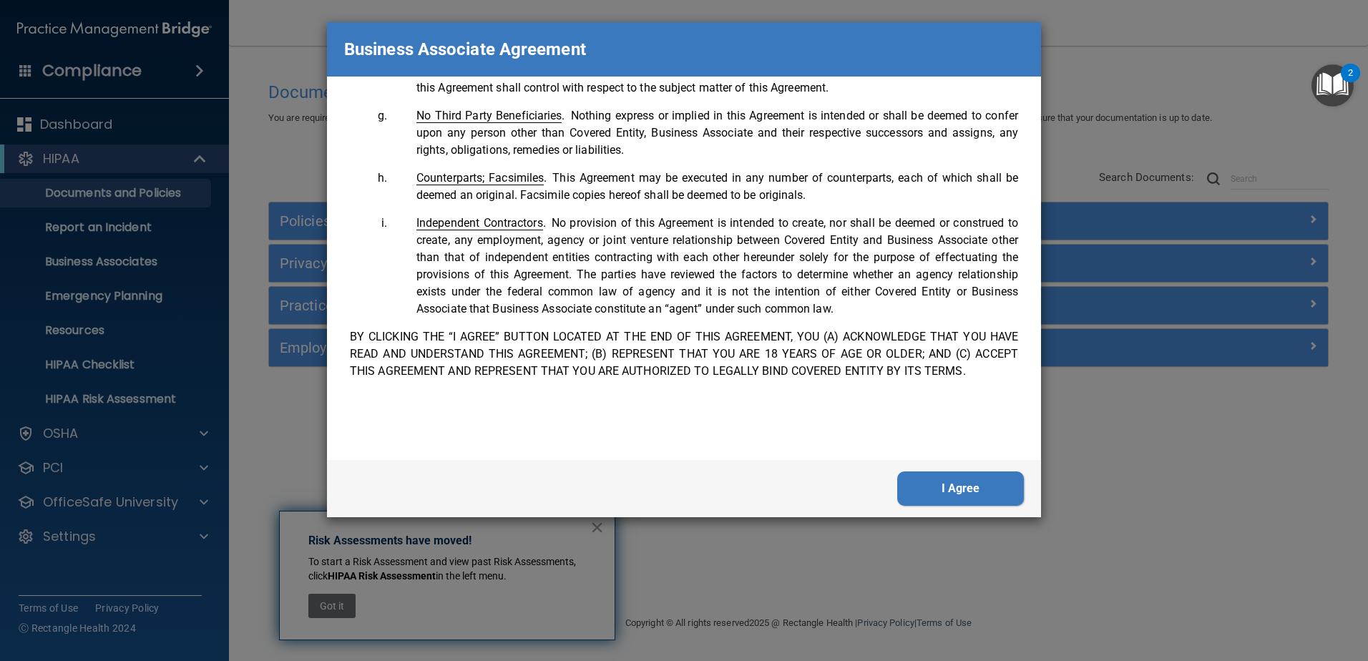
click at [956, 493] on button "I Agree" at bounding box center [960, 489] width 127 height 34
click at [957, 487] on div "Business Associate Agreement Please sign this updated Business Associate Agreem…" at bounding box center [684, 330] width 1368 height 661
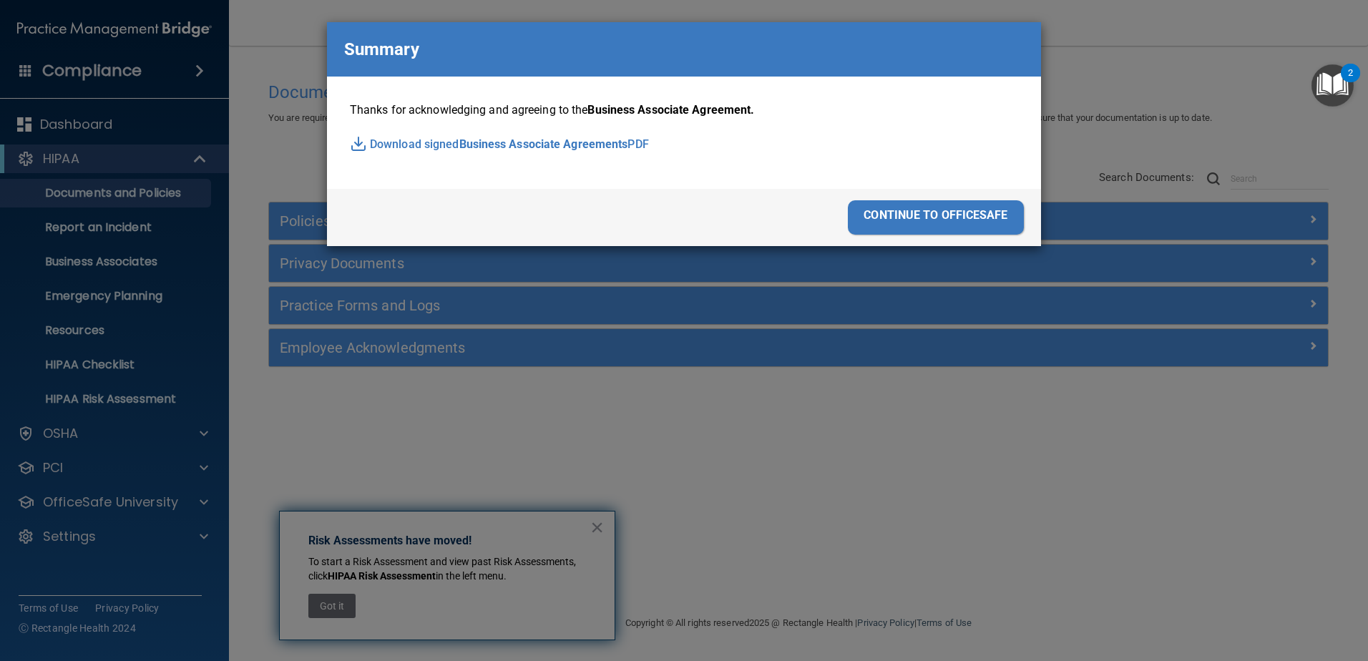
click at [982, 208] on div "continue to officesafe" at bounding box center [936, 217] width 176 height 34
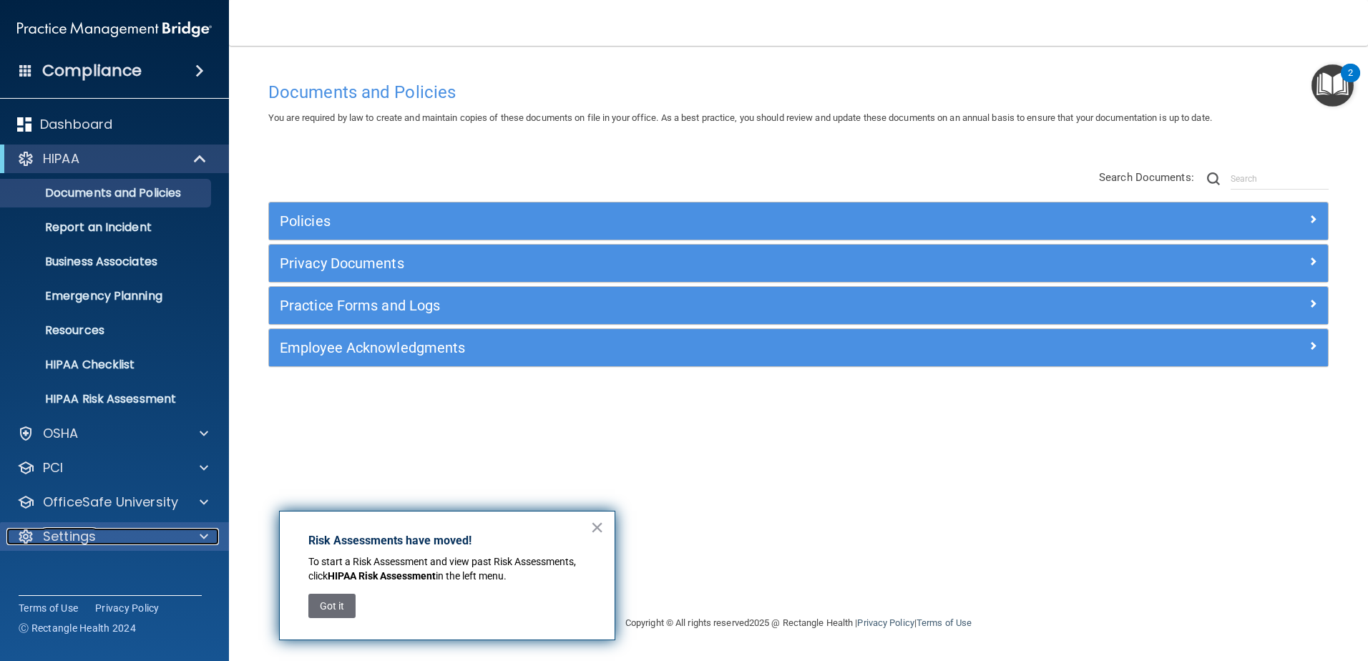
click at [74, 532] on p "Settings" at bounding box center [69, 536] width 53 height 17
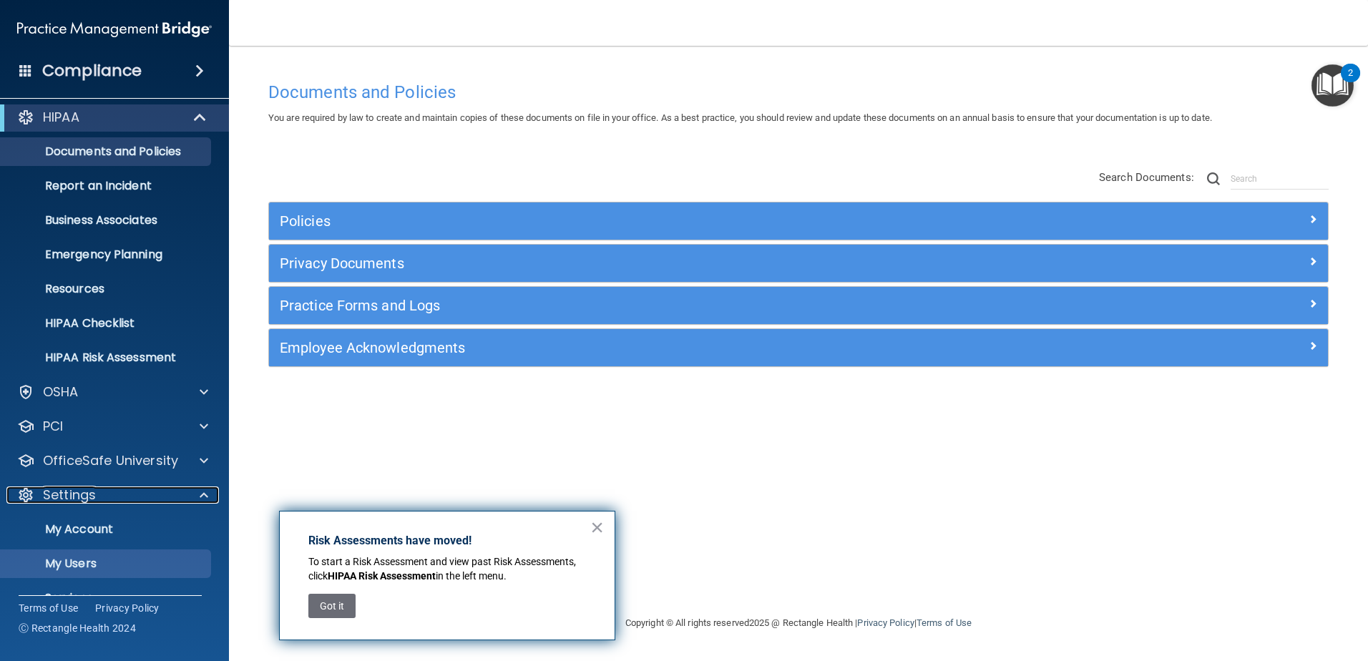
scroll to position [102, 0]
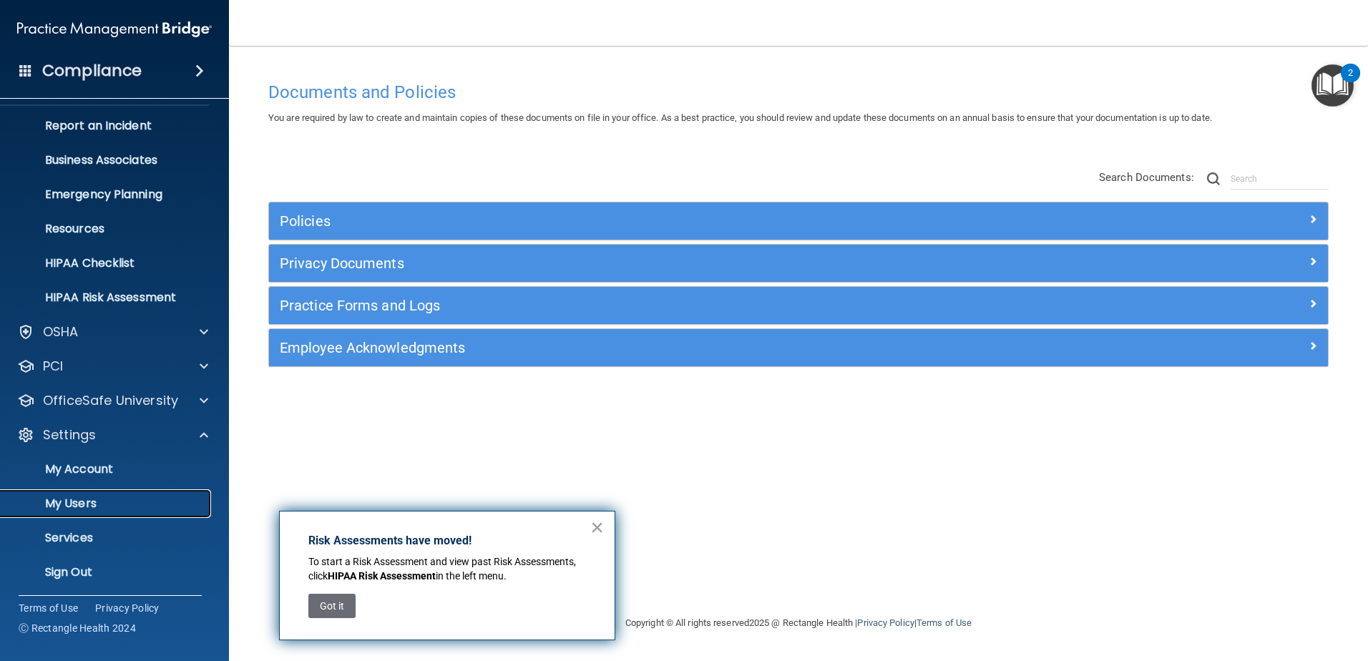
click at [64, 503] on p "My Users" at bounding box center [106, 504] width 195 height 14
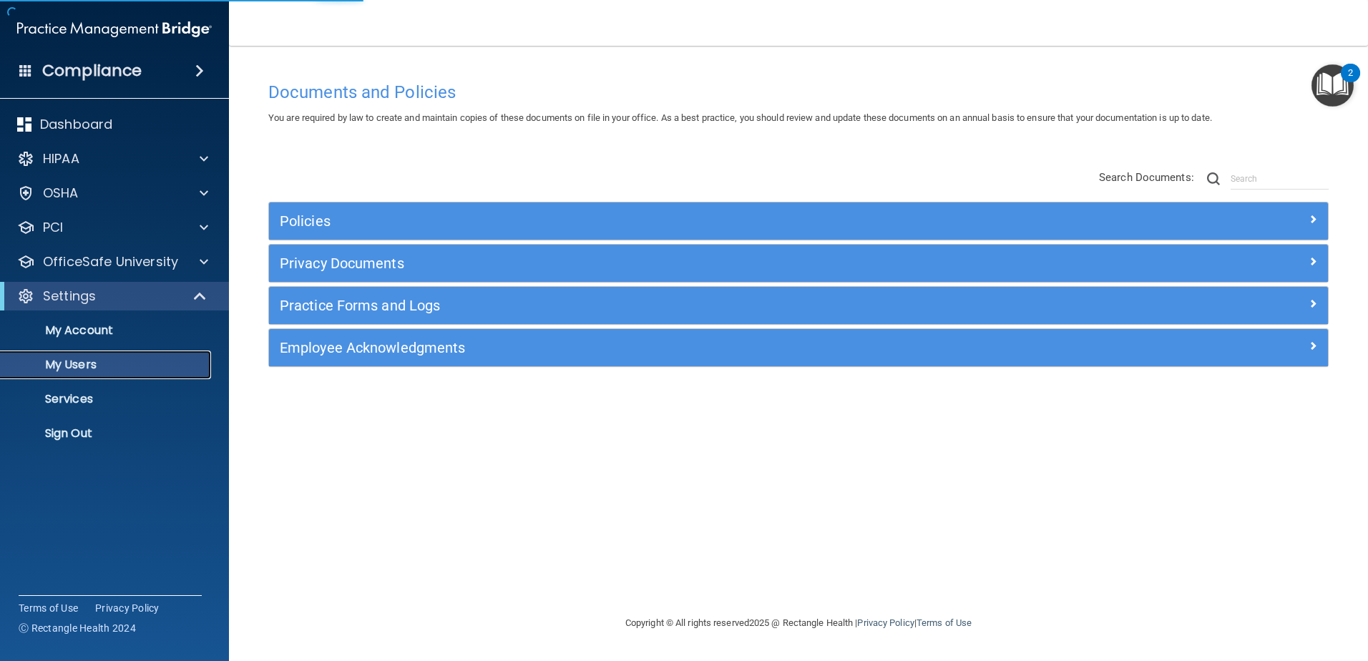
select select "20"
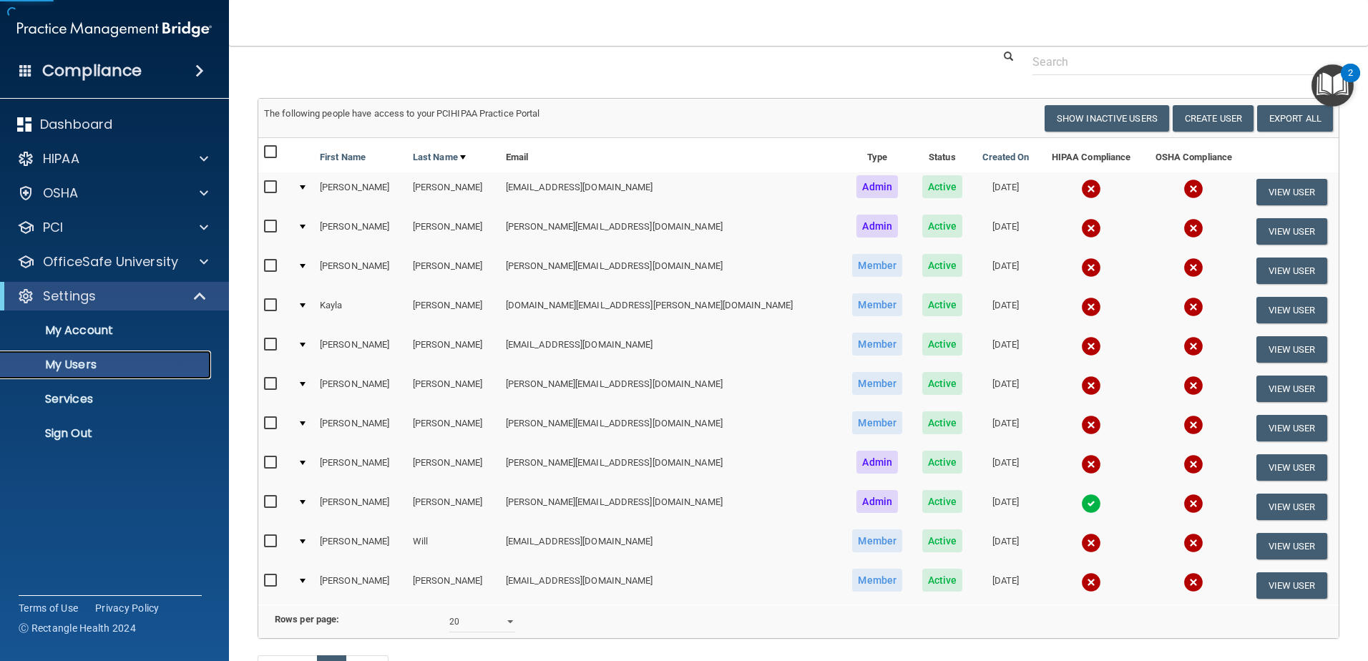
scroll to position [72, 0]
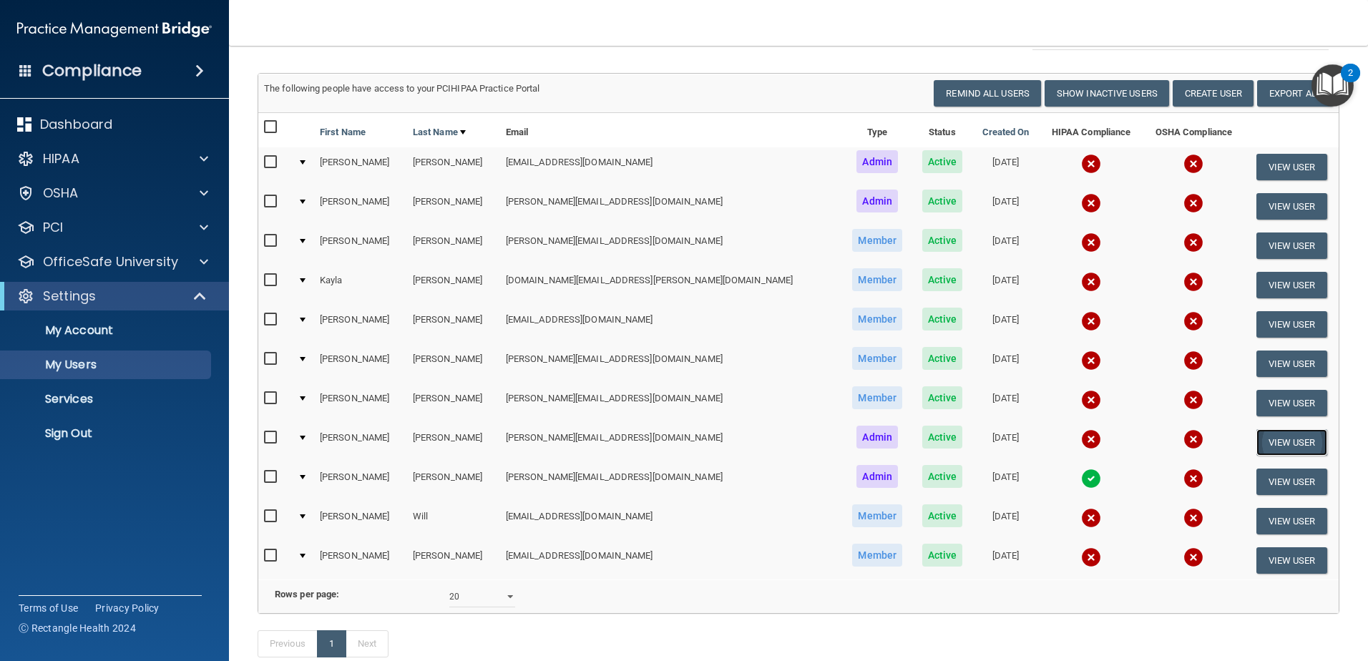
click at [1258, 434] on button "View User" at bounding box center [1292, 442] width 71 height 26
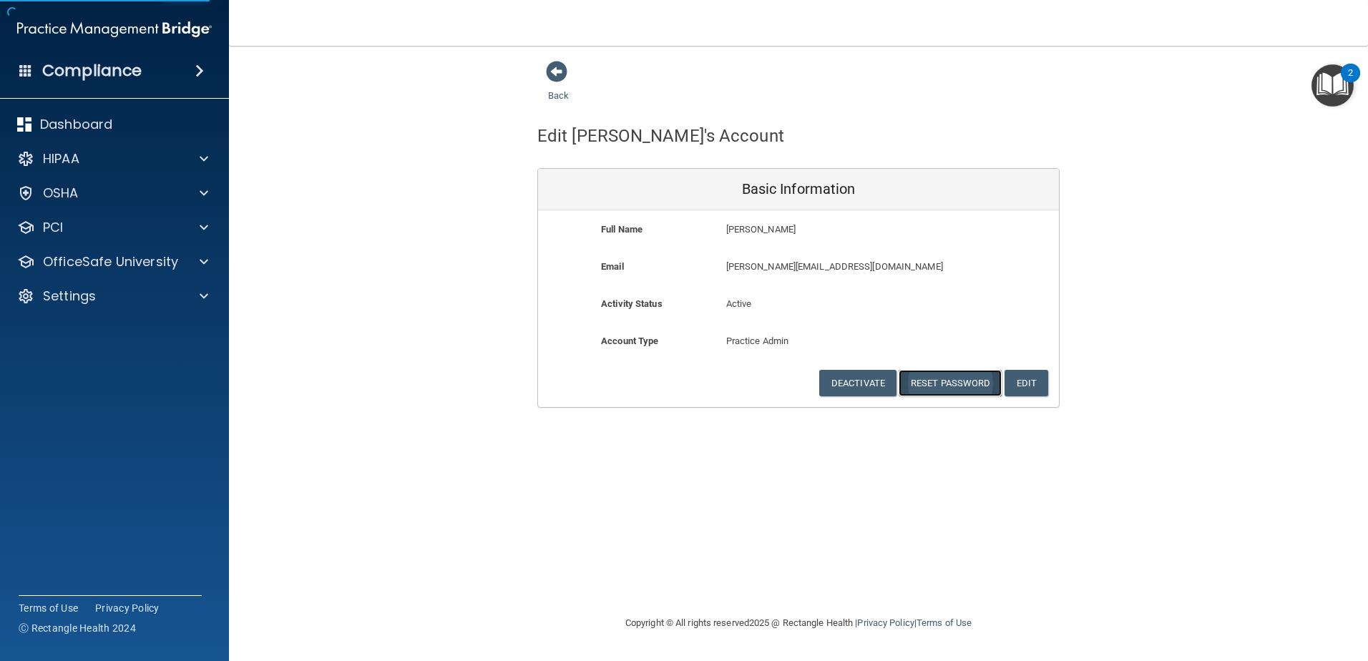
click at [945, 381] on button "Reset Password" at bounding box center [950, 383] width 103 height 26
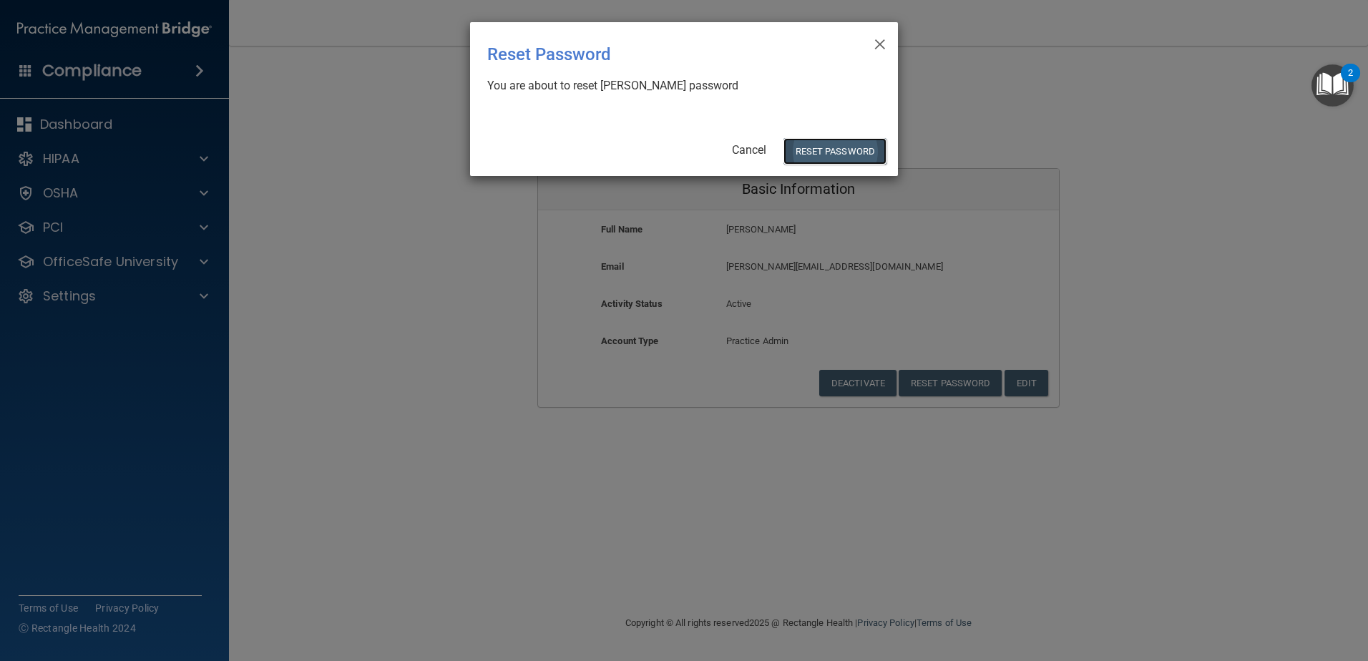
click at [810, 150] on button "Reset Password" at bounding box center [835, 151] width 103 height 26
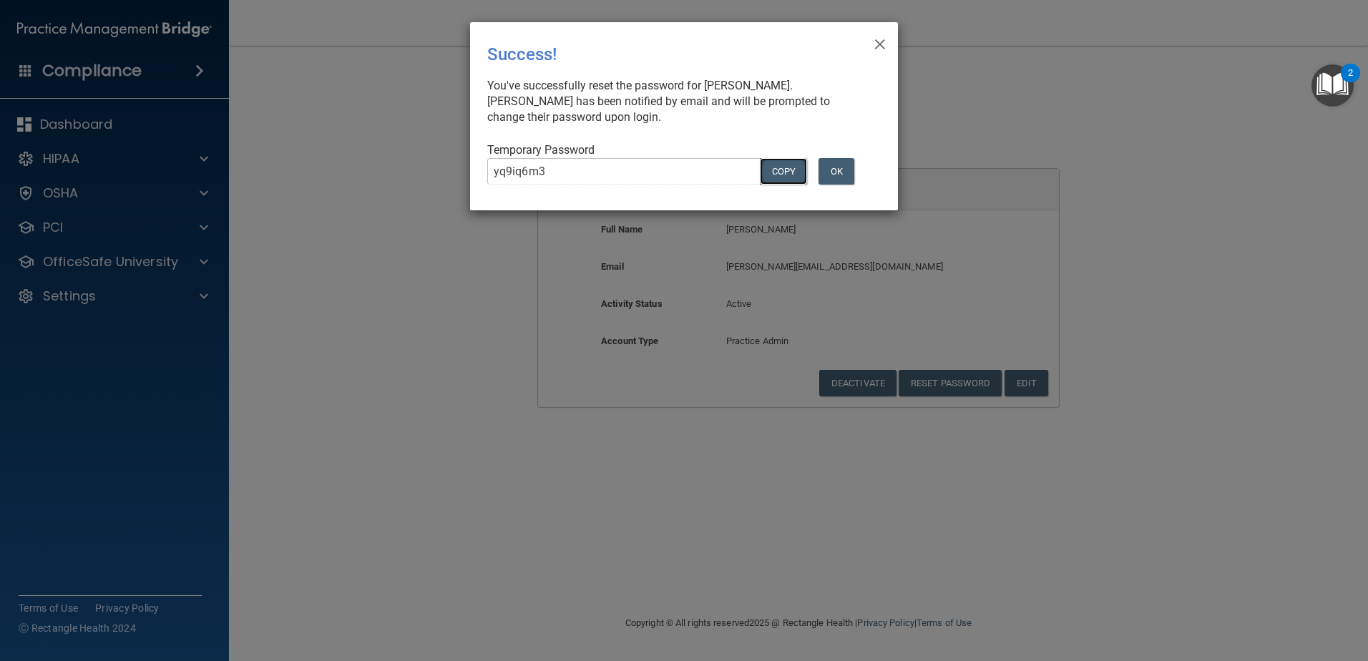
click at [779, 168] on button "COPY" at bounding box center [783, 171] width 47 height 26
click at [879, 43] on span "×" at bounding box center [880, 42] width 13 height 29
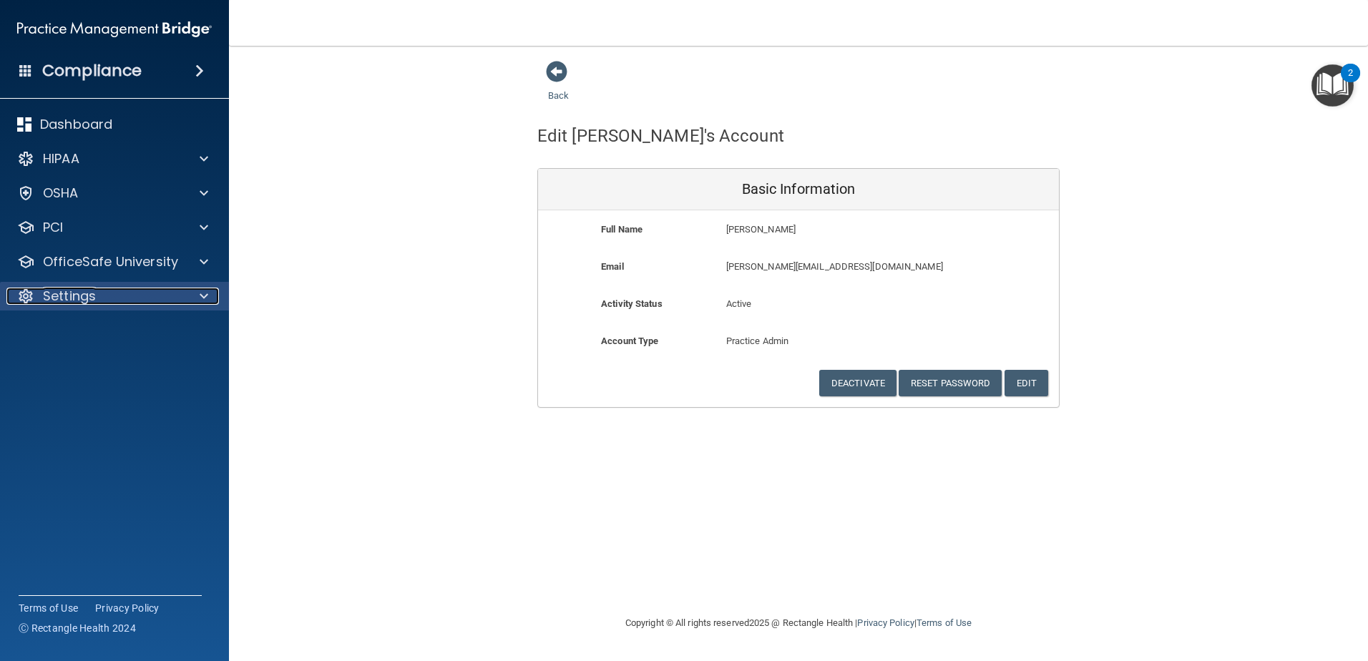
click at [90, 297] on p "Settings" at bounding box center [69, 296] width 53 height 17
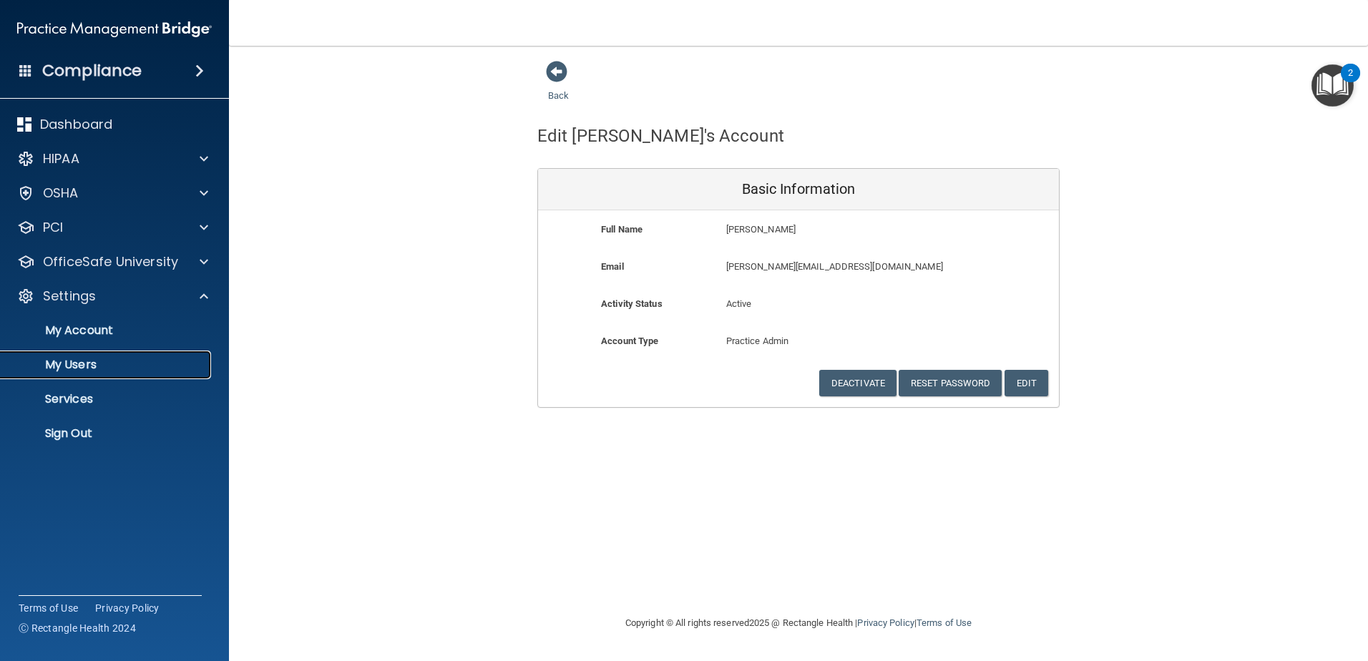
click at [85, 364] on p "My Users" at bounding box center [106, 365] width 195 height 14
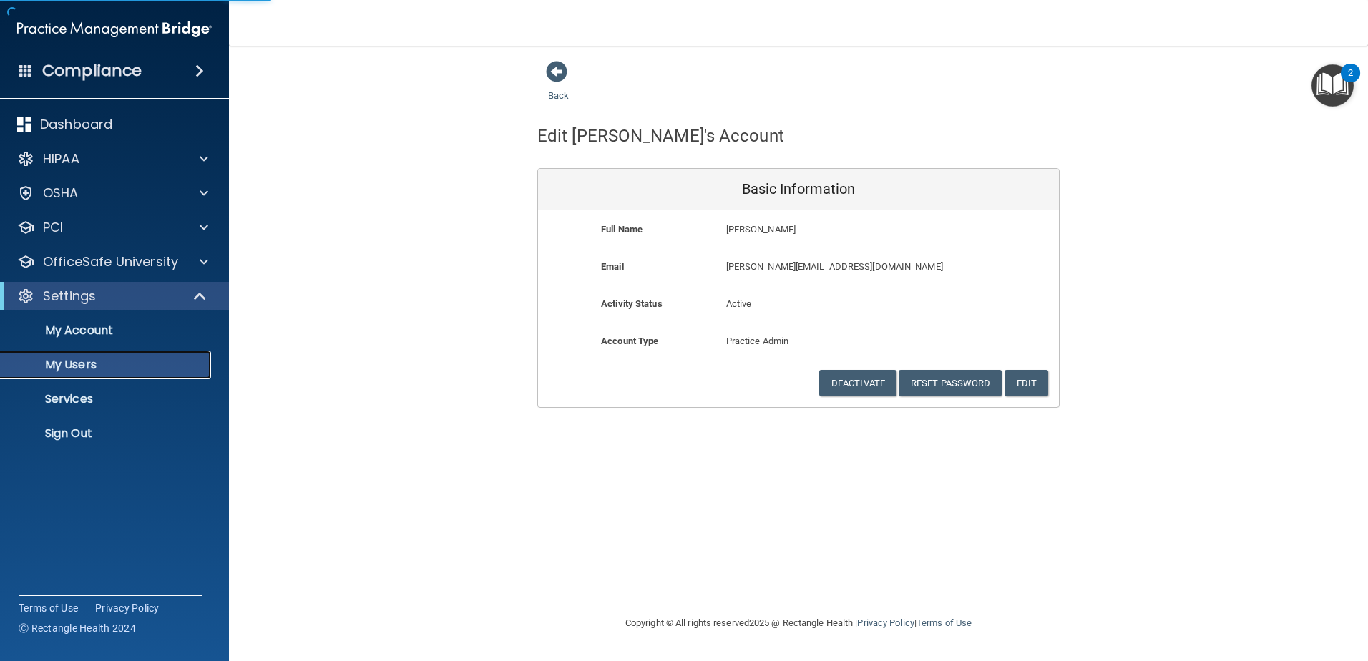
select select "20"
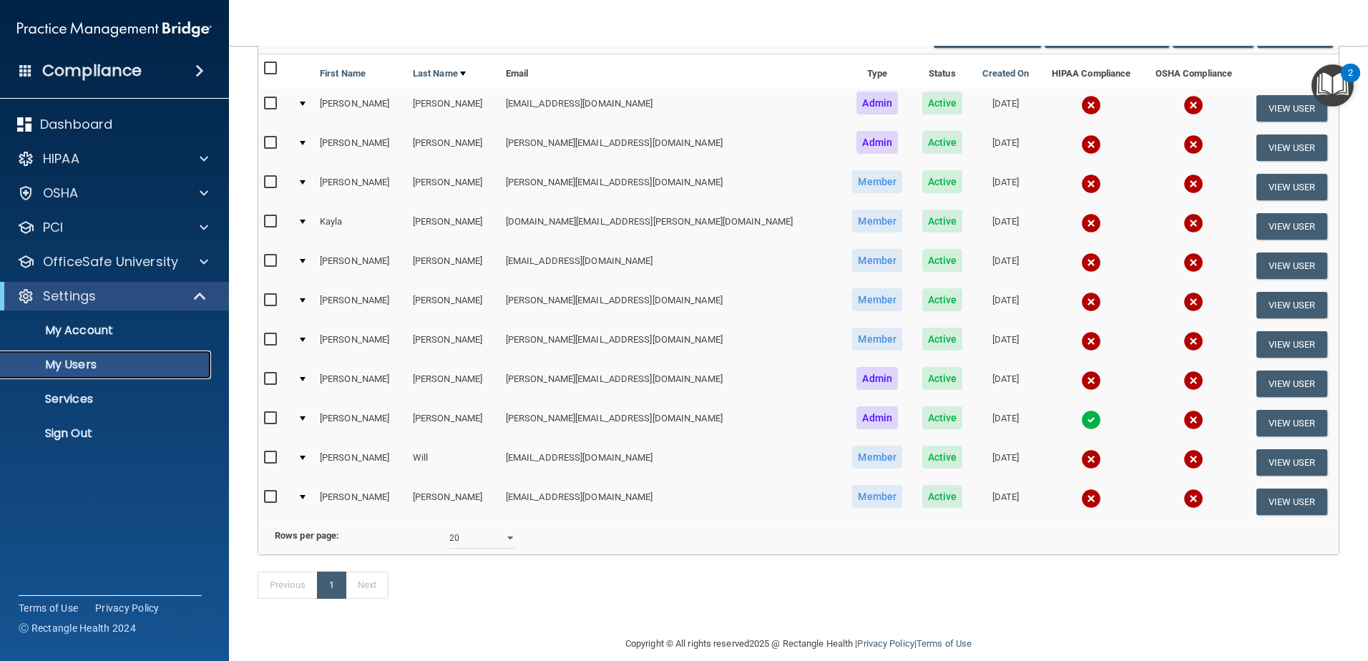
scroll to position [97, 0]
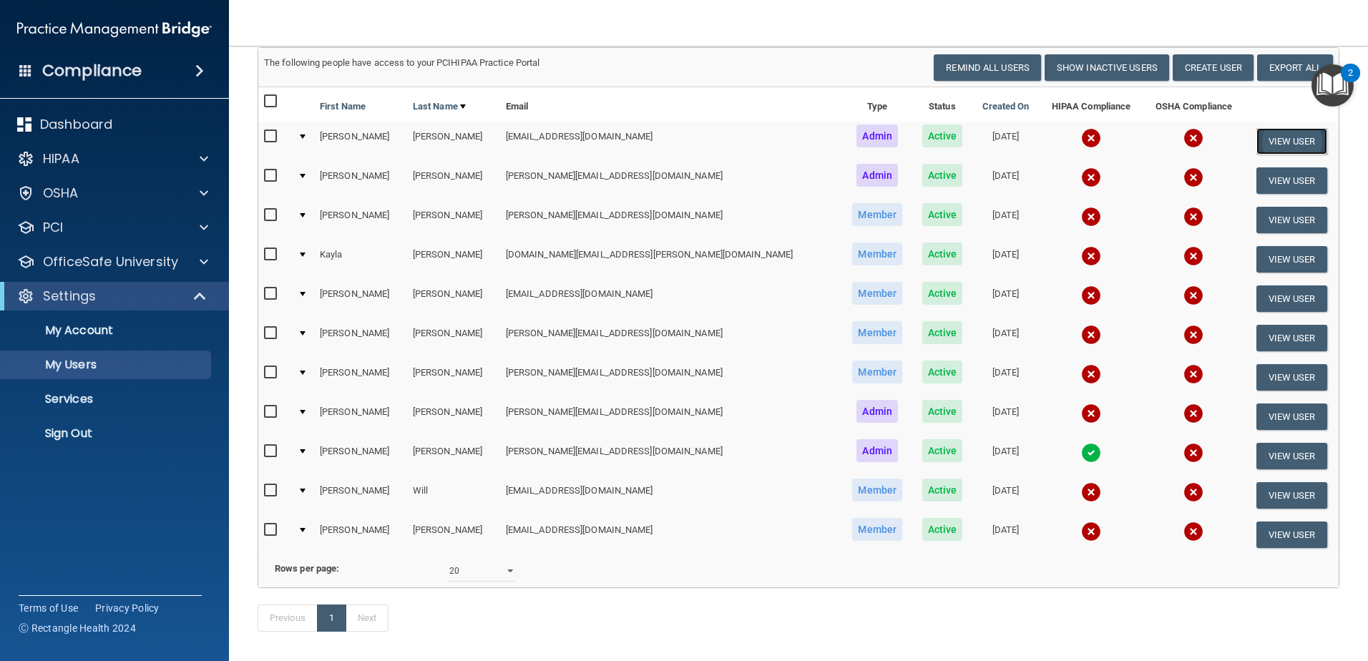
click at [1270, 137] on button "View User" at bounding box center [1292, 141] width 71 height 26
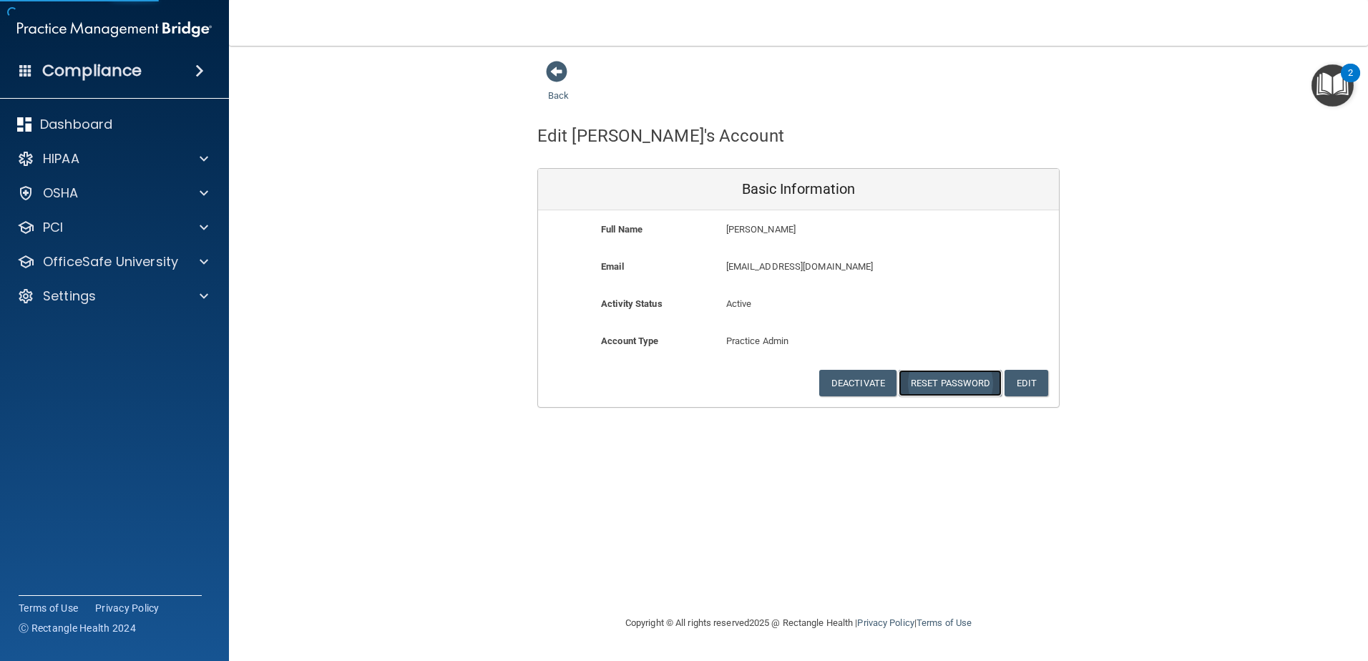
click at [937, 385] on button "Reset Password" at bounding box center [950, 383] width 103 height 26
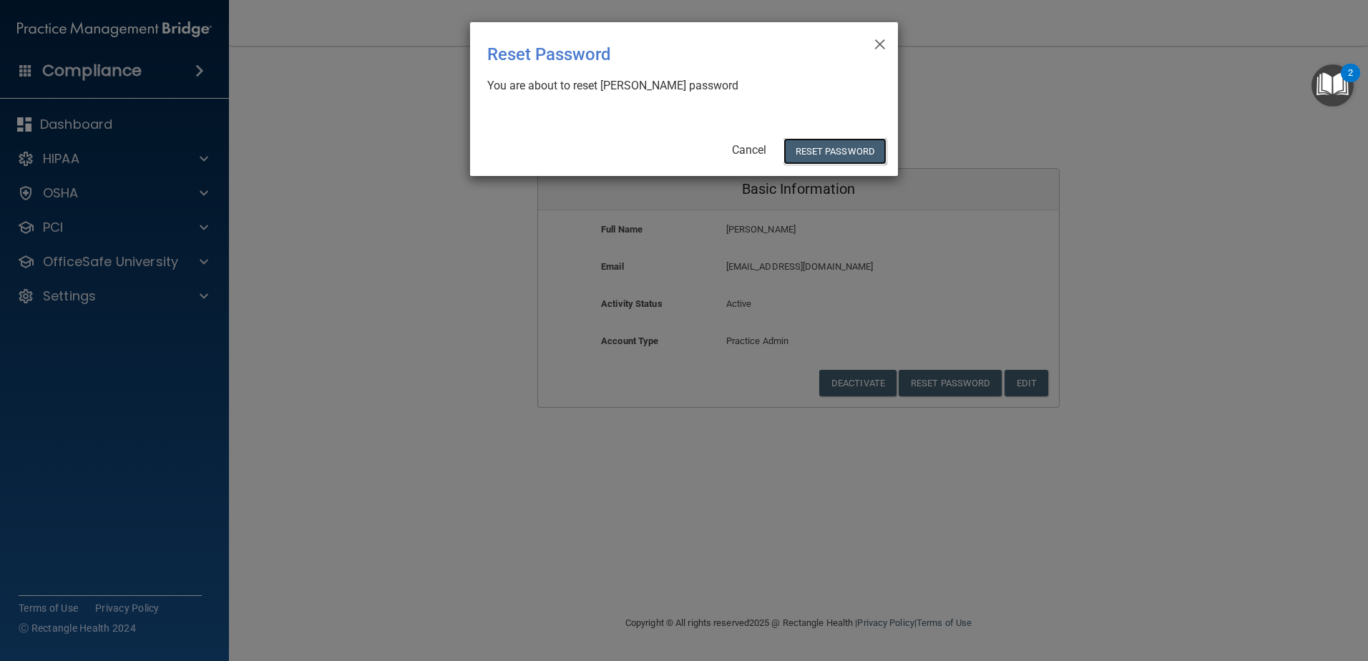
drag, startPoint x: 820, startPoint y: 155, endPoint x: 608, endPoint y: 112, distance: 216.1
click at [819, 155] on button "Reset Password" at bounding box center [835, 151] width 103 height 26
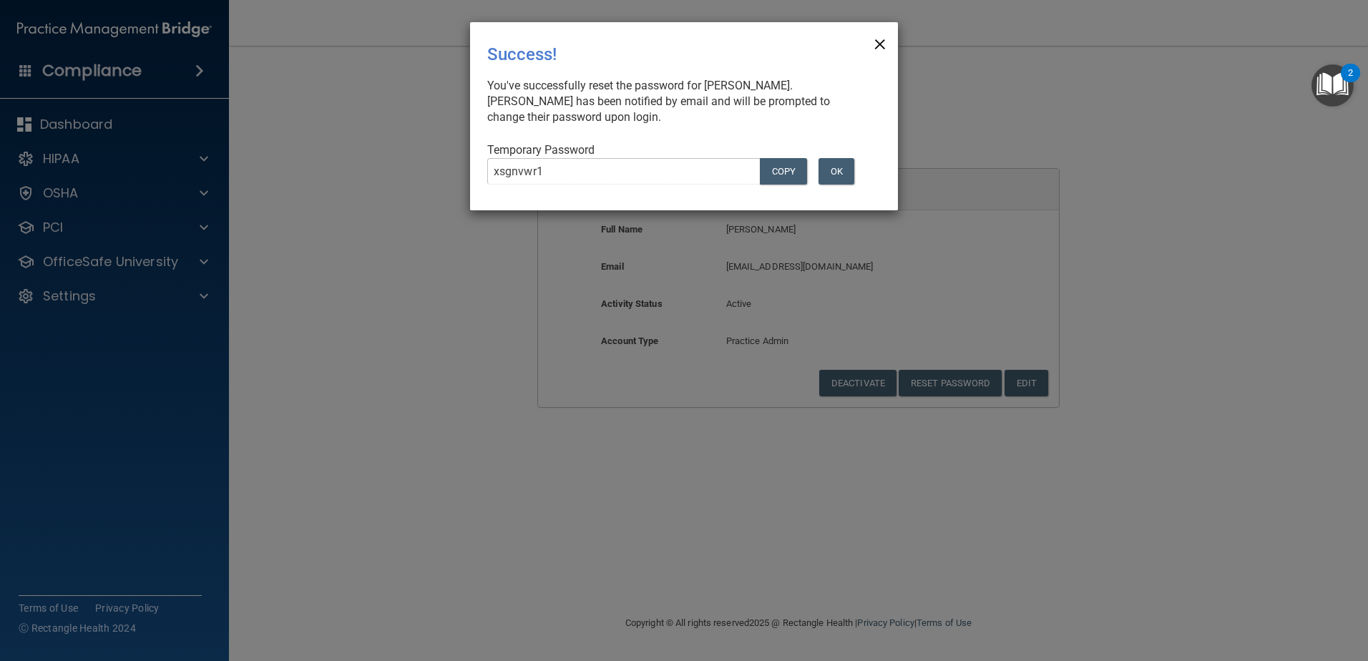
click at [884, 42] on span "×" at bounding box center [880, 42] width 13 height 29
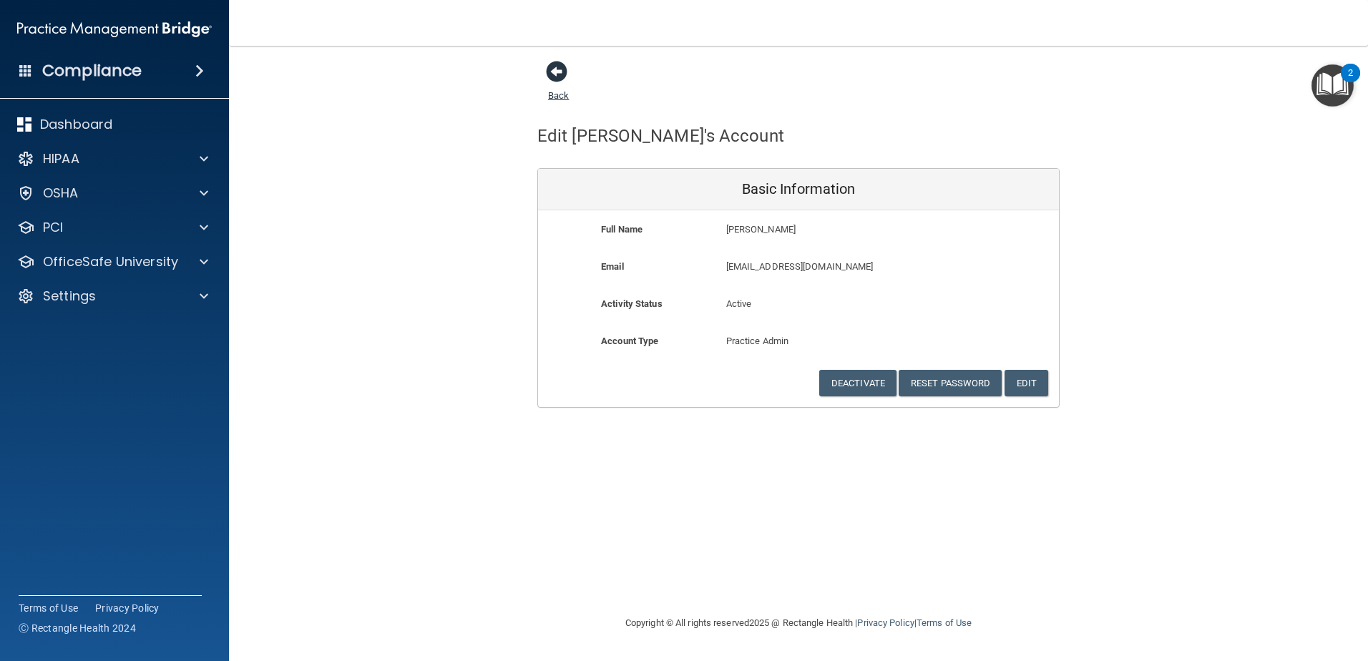
click at [563, 79] on span at bounding box center [556, 71] width 21 height 21
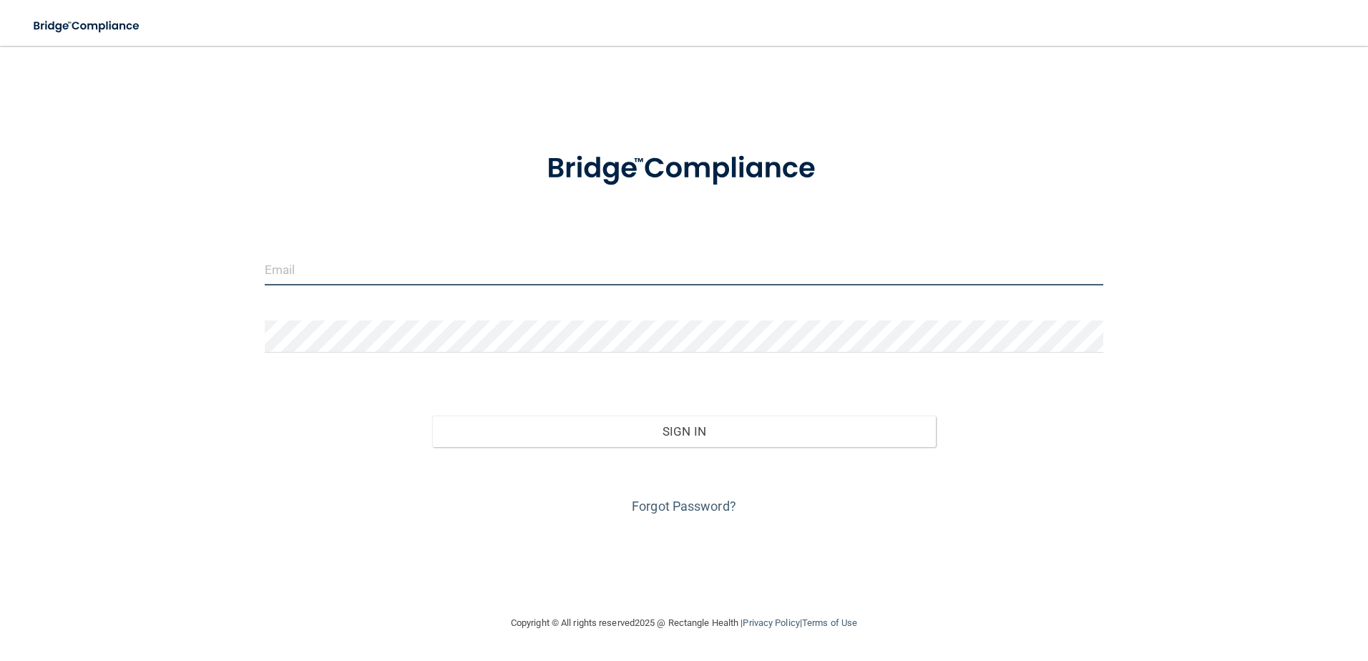
click at [341, 265] on input "email" at bounding box center [684, 269] width 839 height 32
type input "[EMAIL_ADDRESS][DOMAIN_NAME]"
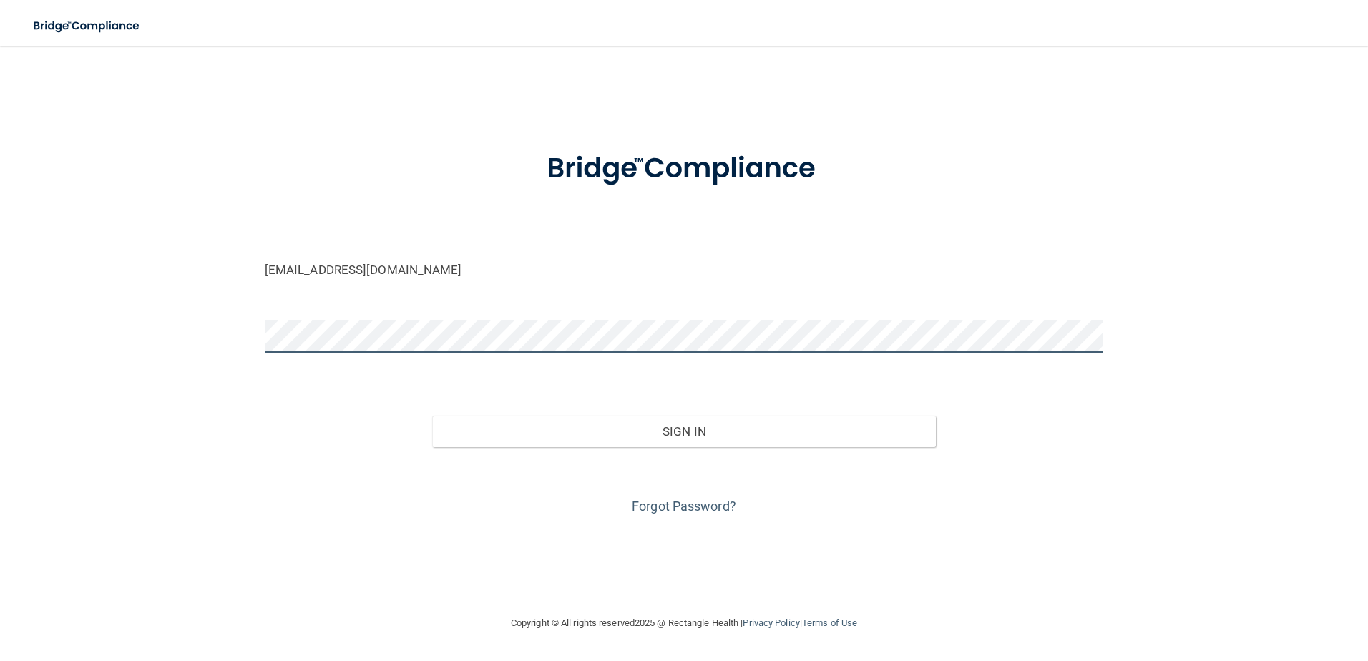
click at [432, 416] on button "Sign In" at bounding box center [684, 431] width 504 height 31
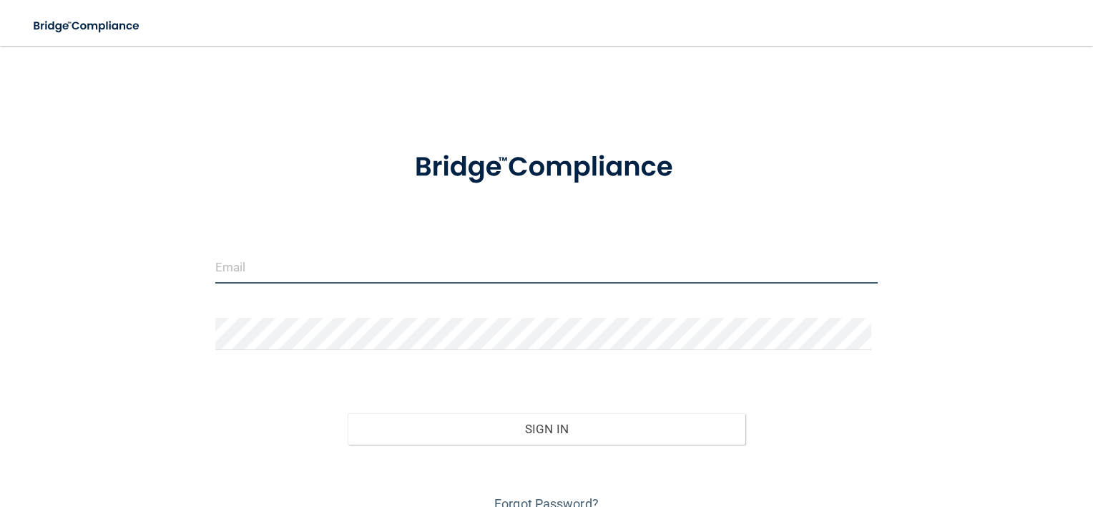
click at [334, 255] on input "email" at bounding box center [546, 267] width 663 height 32
type input "[EMAIL_ADDRESS][DOMAIN_NAME]"
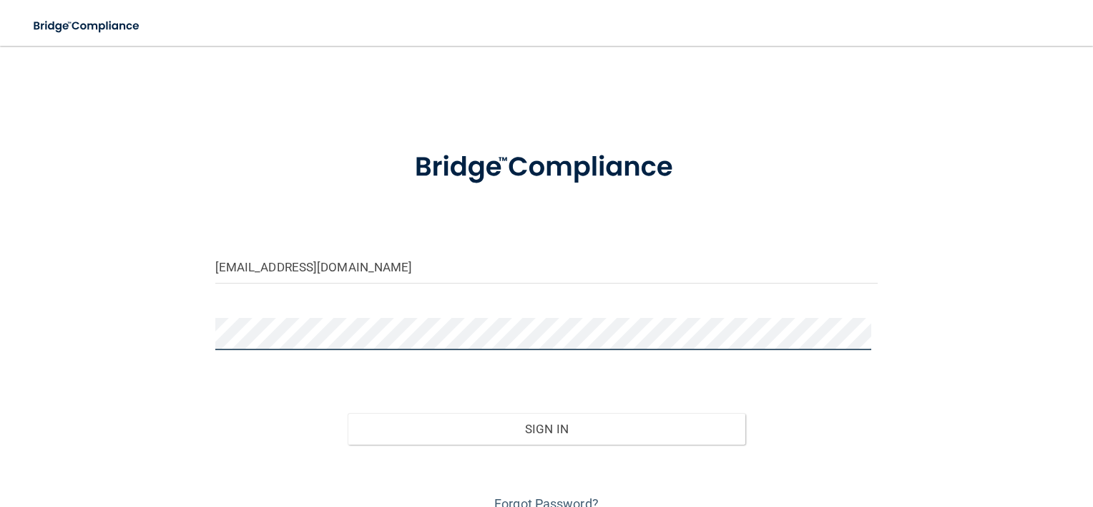
click at [348, 413] on button "Sign In" at bounding box center [547, 428] width 398 height 31
